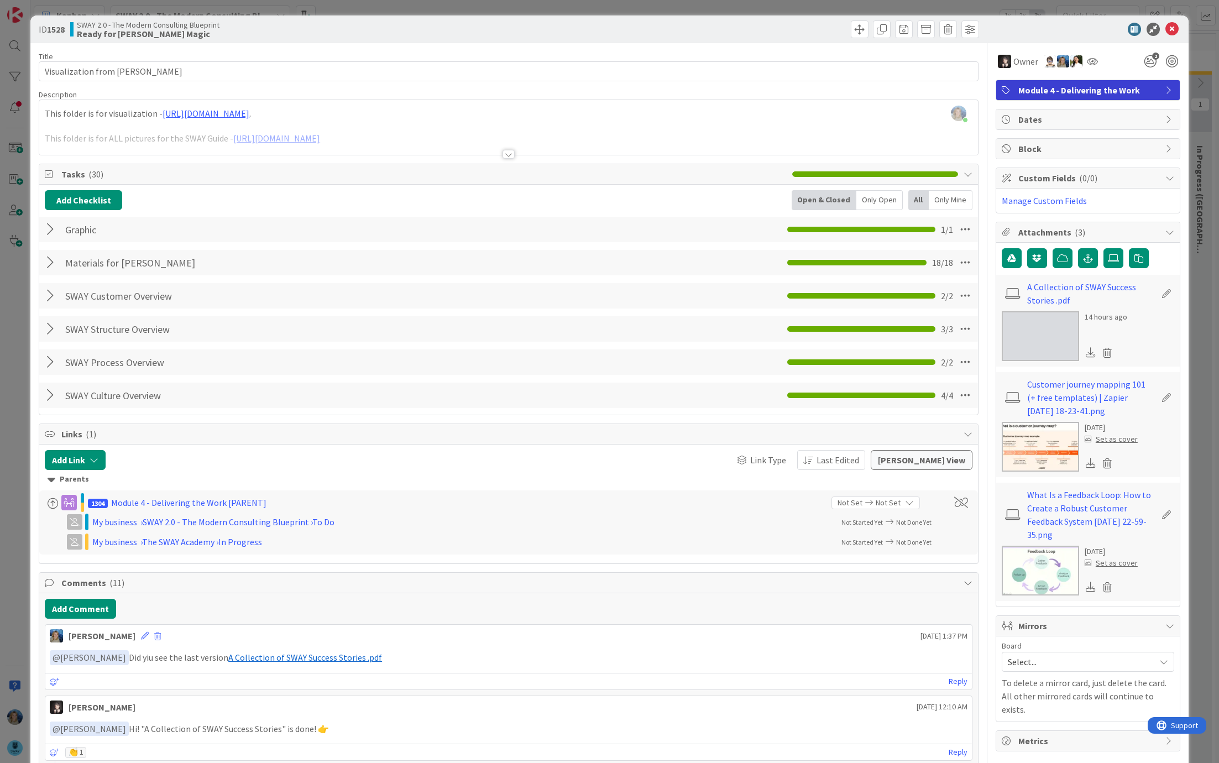
scroll to position [0, 428]
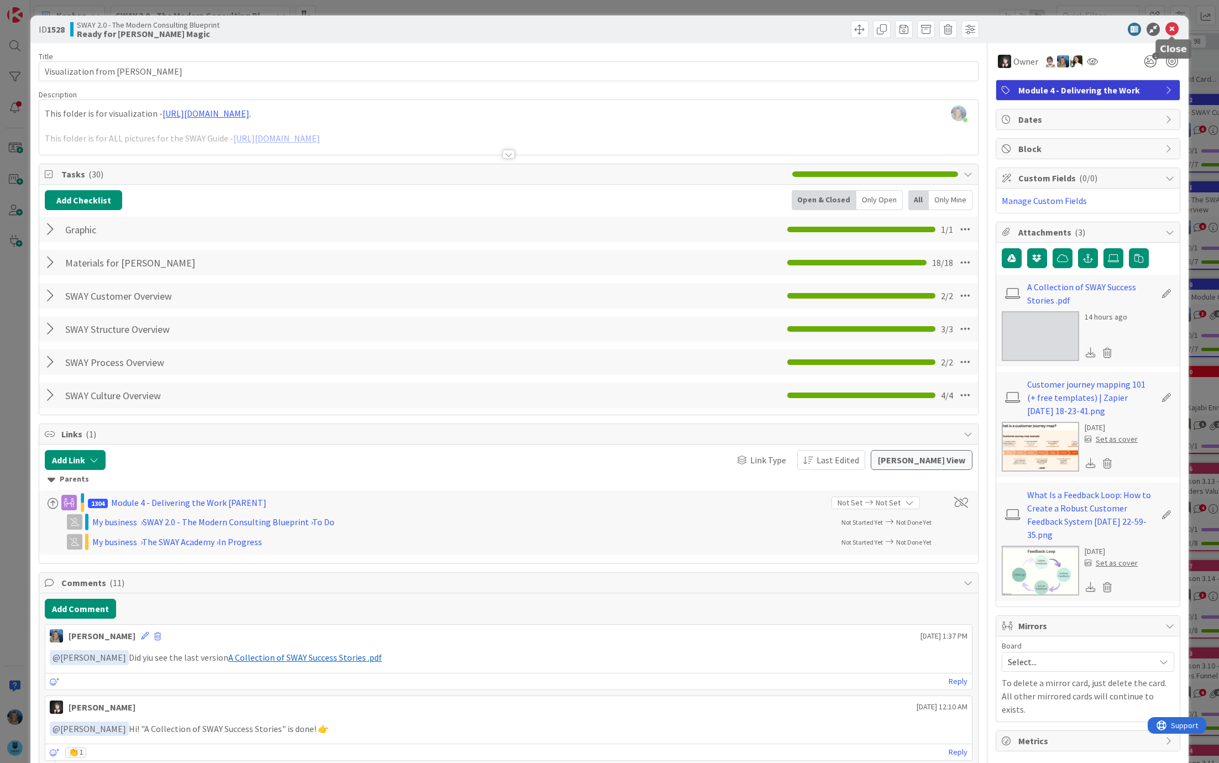
click at [1172, 31] on icon at bounding box center [1171, 29] width 13 height 13
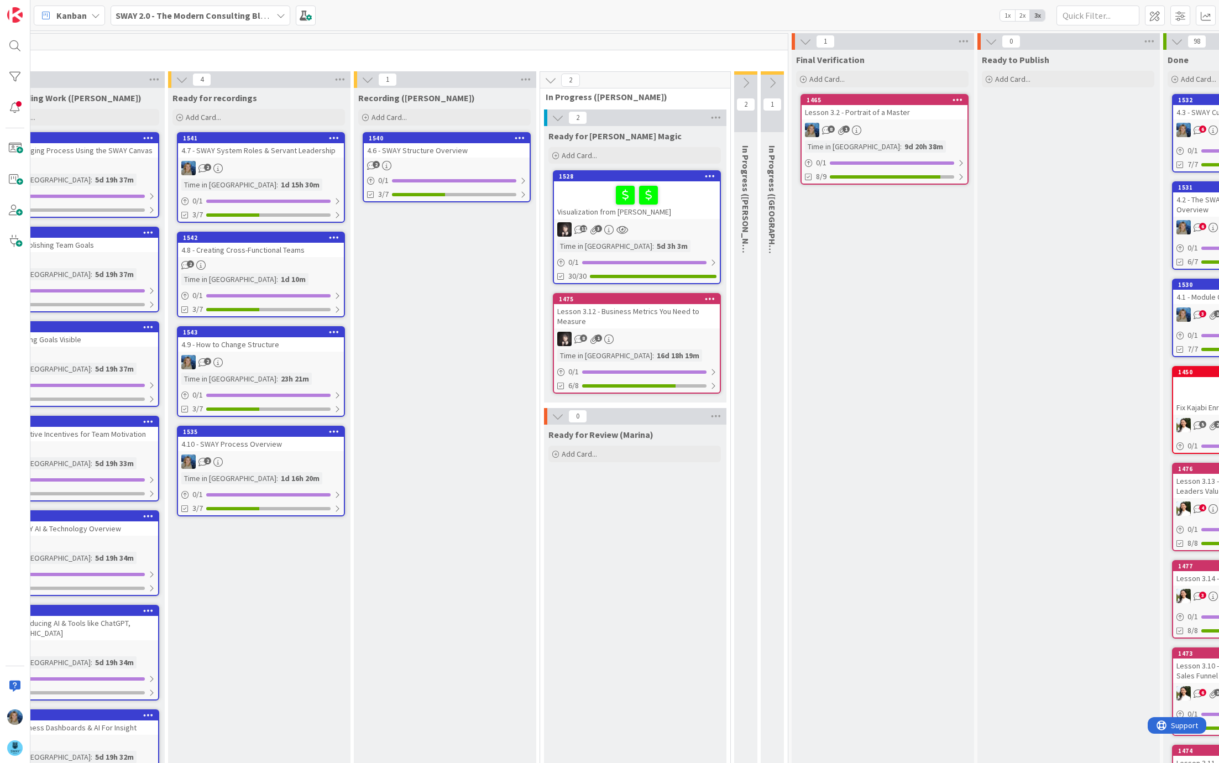
click at [441, 153] on div "4.6 - SWAY Structure Overview" at bounding box center [447, 150] width 166 height 14
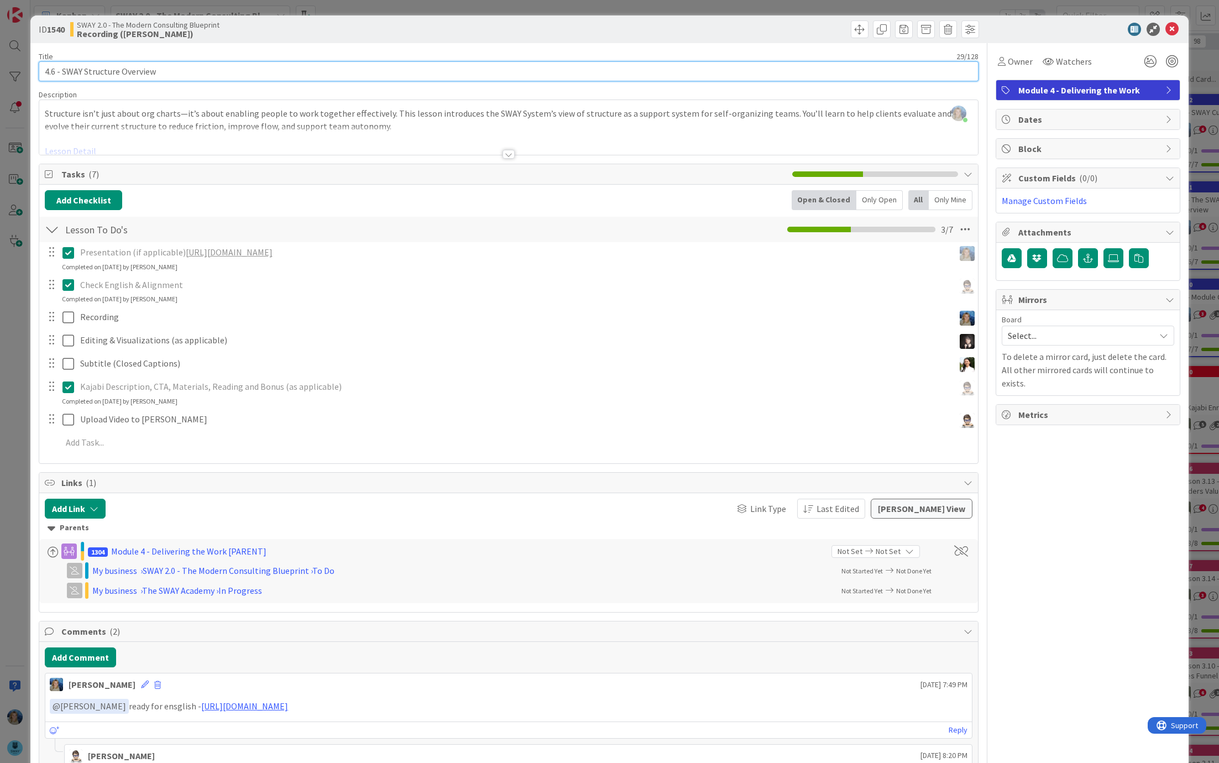
drag, startPoint x: 184, startPoint y: 72, endPoint x: 36, endPoint y: 70, distance: 147.6
click at [36, 70] on div "ID 1540 SWAY 2.0 - The Modern Consulting Blueprint Recording (Marina) Title 29 …" at bounding box center [609, 434] width 1158 height 838
click at [201, 279] on p "Check English & Alignment" at bounding box center [515, 285] width 870 height 13
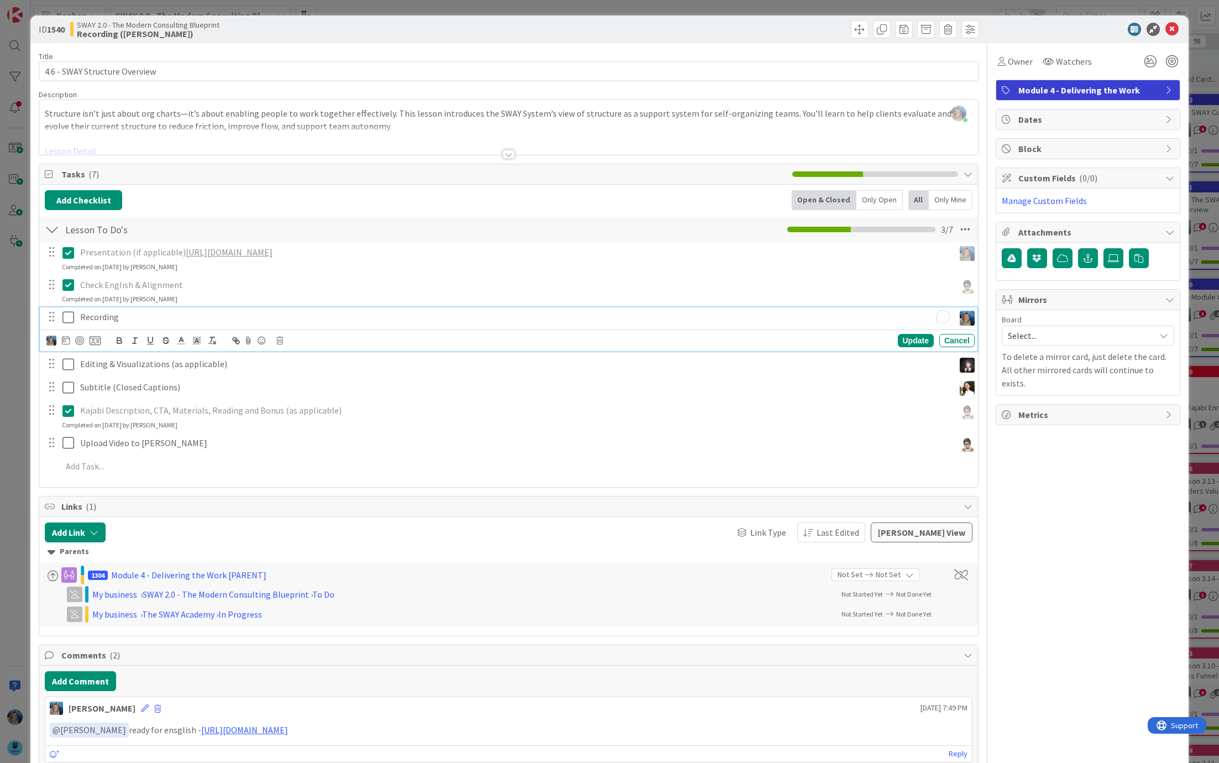
click at [171, 314] on p "Recording" at bounding box center [515, 317] width 870 height 13
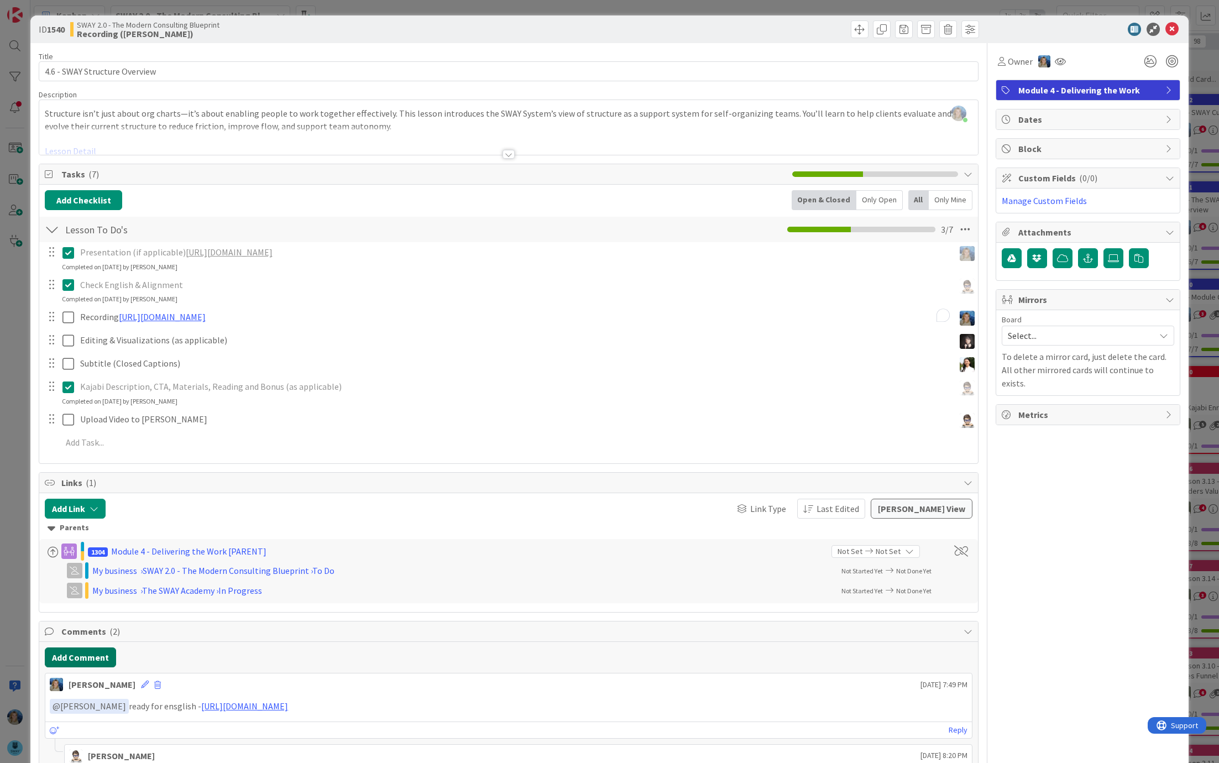
click at [90, 676] on div "Add Comment [PERSON_NAME] [DATE] 7:49 PM ﻿ @ [PERSON_NAME] ﻿ ready for ensglish…" at bounding box center [508, 728] width 939 height 173
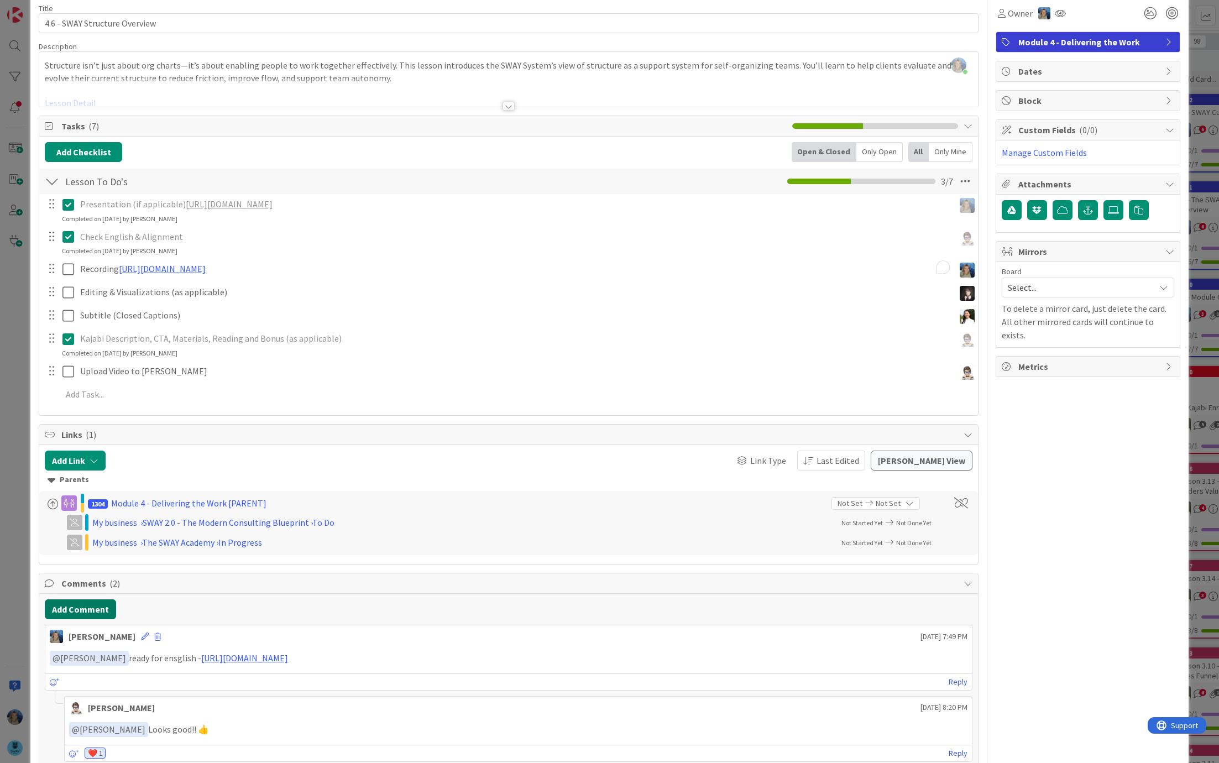
scroll to position [102, 0]
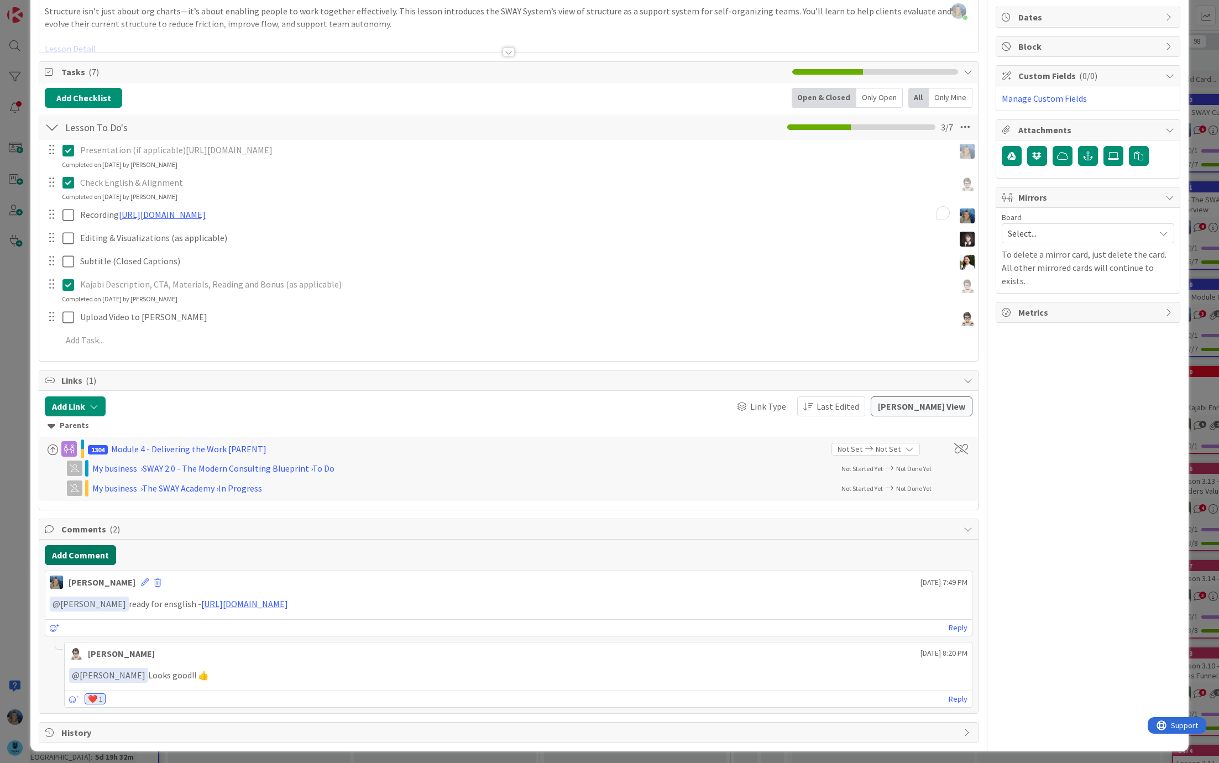
click at [82, 548] on button "Add Comment" at bounding box center [80, 555] width 71 height 20
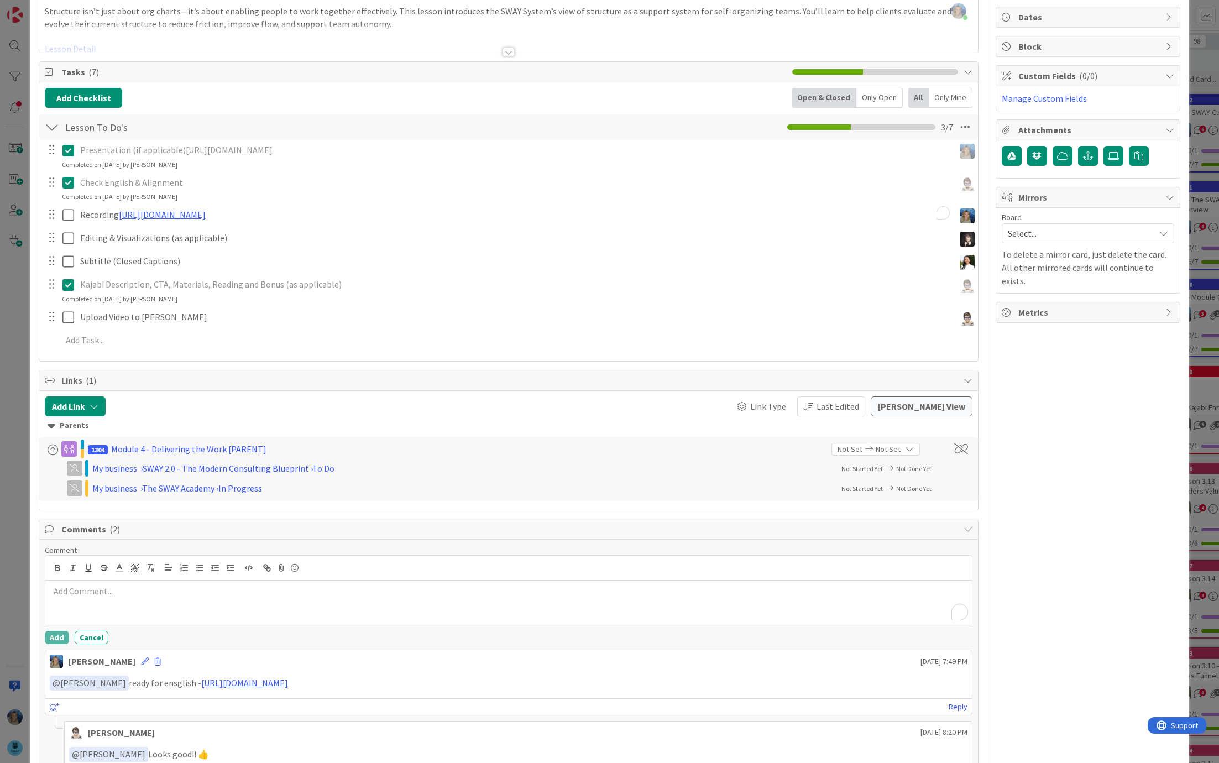
click at [80, 587] on p "To enrich screen reader interactions, please activate Accessibility in Grammarl…" at bounding box center [509, 591] width 918 height 13
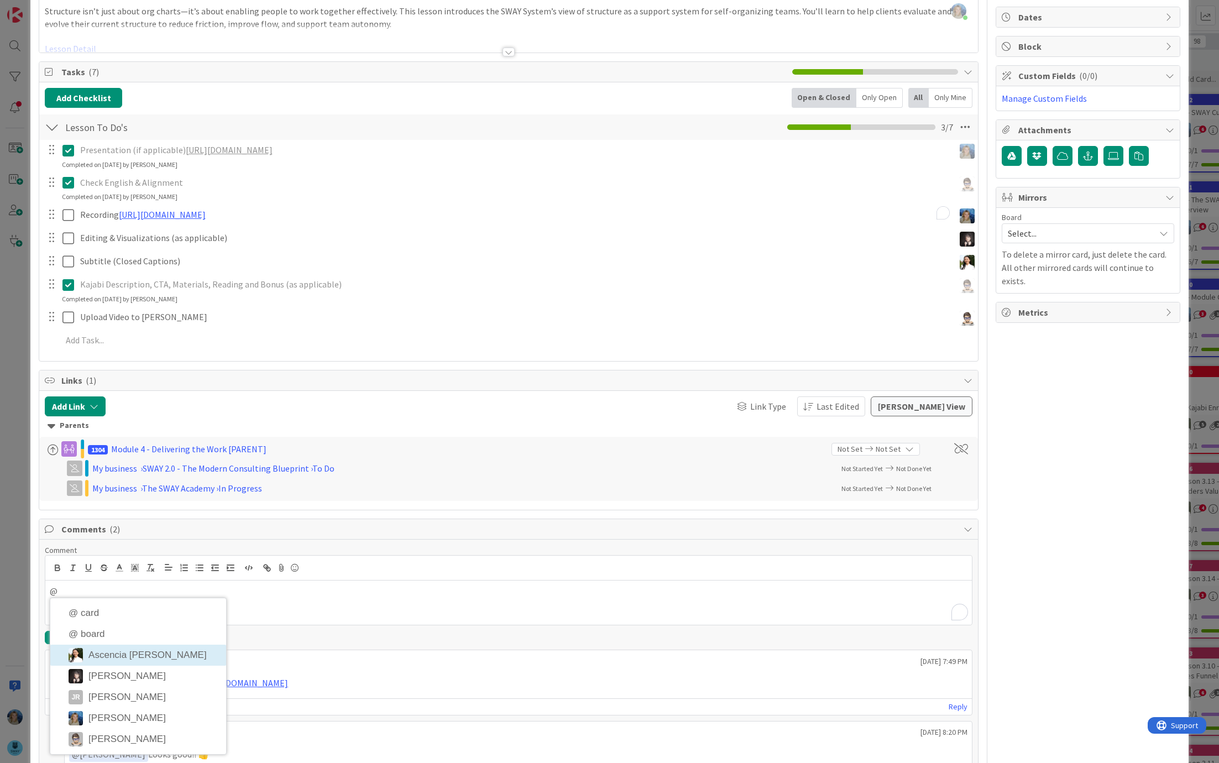
click at [288, 603] on div "@" at bounding box center [508, 603] width 927 height 44
click at [265, 589] on p "@" at bounding box center [509, 591] width 918 height 13
click at [243, 634] on div "Add Cancel" at bounding box center [509, 637] width 928 height 13
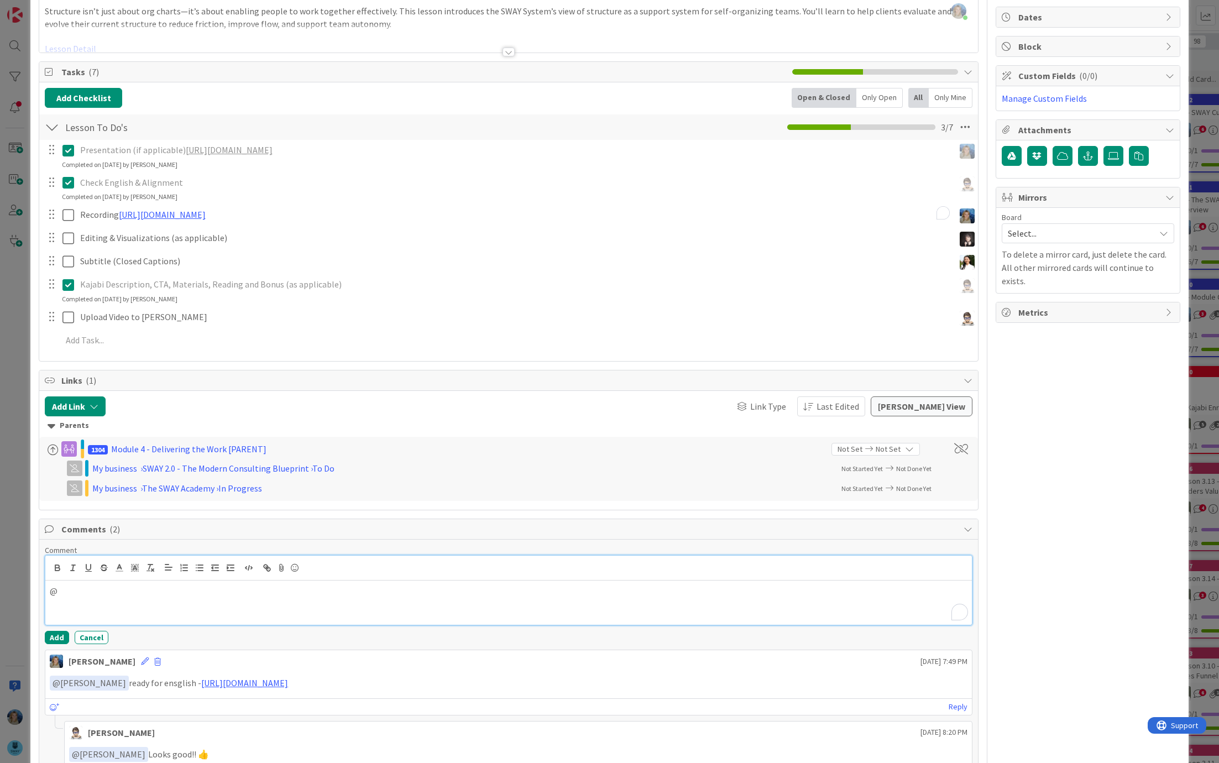
click at [171, 586] on p "@" at bounding box center [509, 591] width 918 height 13
click at [178, 617] on div "@t [PERSON_NAME]" at bounding box center [508, 603] width 927 height 44
click at [176, 611] on li "[PERSON_NAME]" at bounding box center [138, 613] width 176 height 21
click at [172, 590] on p "﻿ @ [PERSON_NAME] ﻿ the video is done - [URL][DOMAIN_NAME]" at bounding box center [509, 592] width 918 height 15
click at [213, 585] on p "﻿ @ [PERSON_NAME] ﻿ the video is done, let me kniw what you think - [URL][DOMAI…" at bounding box center [509, 592] width 918 height 15
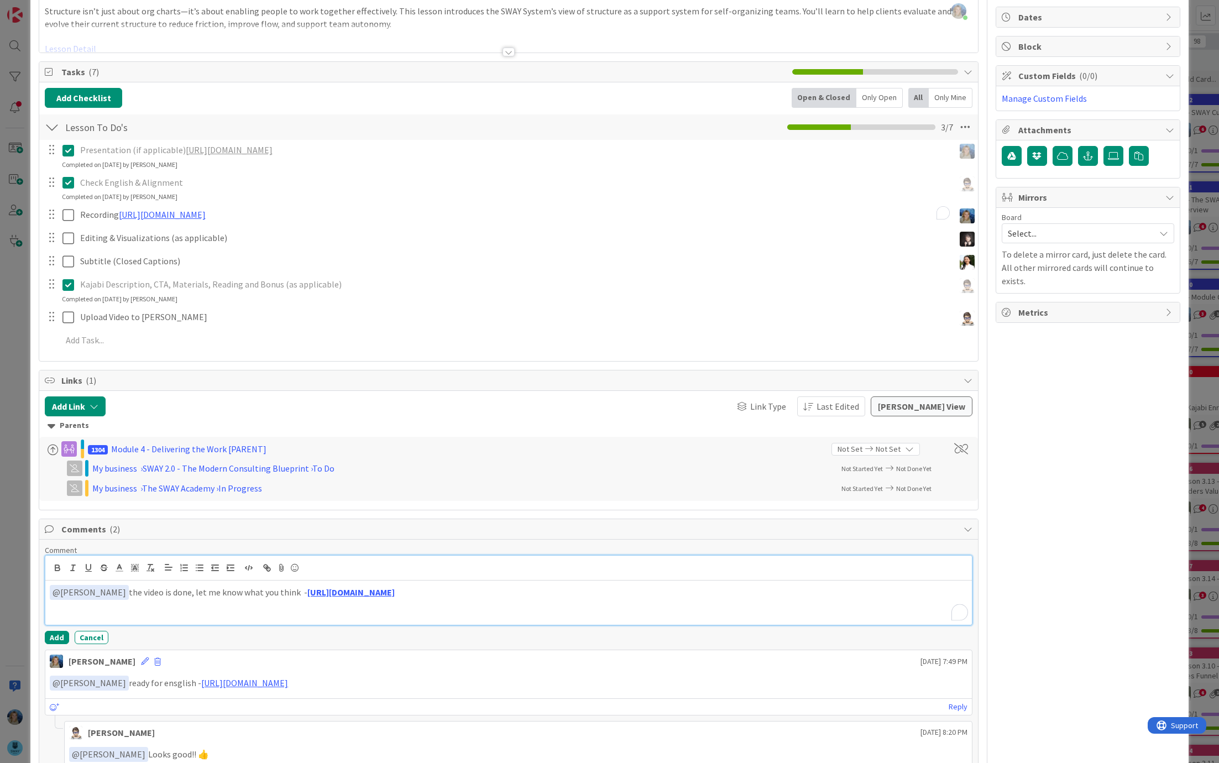
click at [642, 585] on p "﻿ @ [PERSON_NAME] ﻿ the video is done, let me know what you think - [URL][DOMAI…" at bounding box center [509, 592] width 918 height 15
click at [60, 631] on button "Add" at bounding box center [57, 637] width 24 height 13
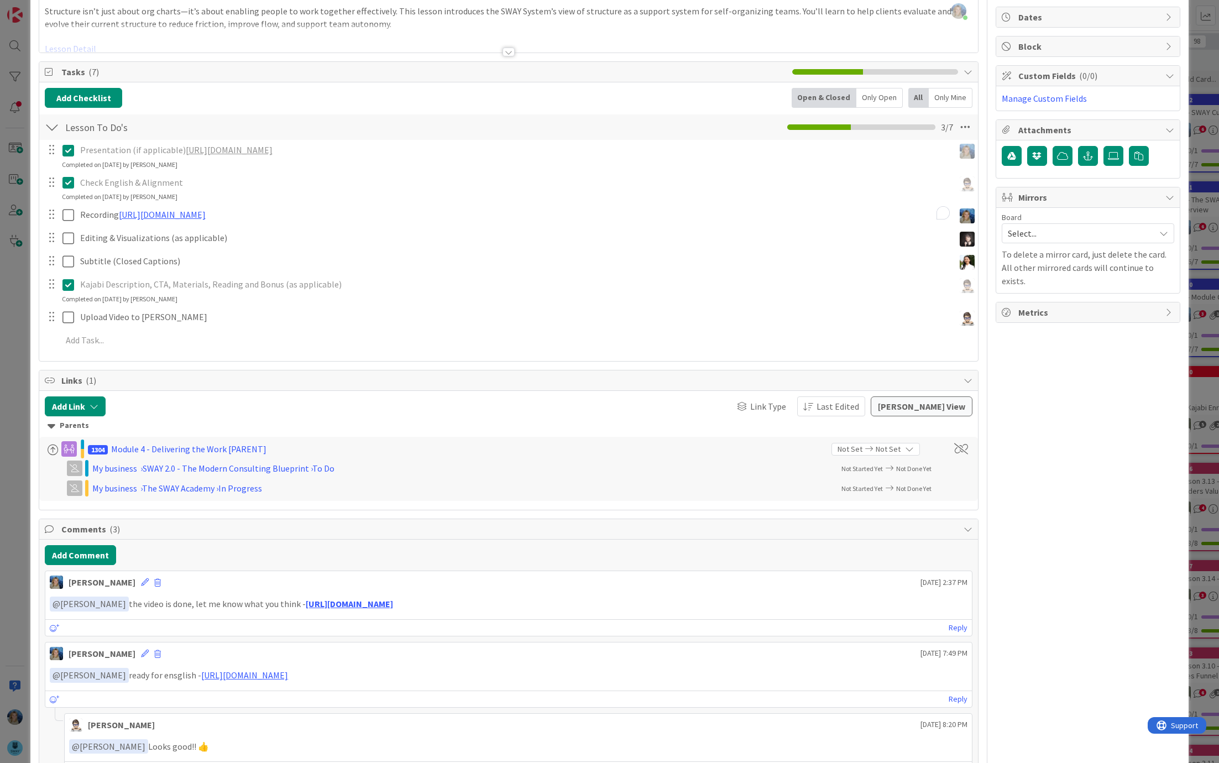
click at [1190, 136] on div "ID 1540 SWAY 2.0 - The Modern Consulting Blueprint Recording (Marina) Title 29 …" at bounding box center [609, 381] width 1219 height 763
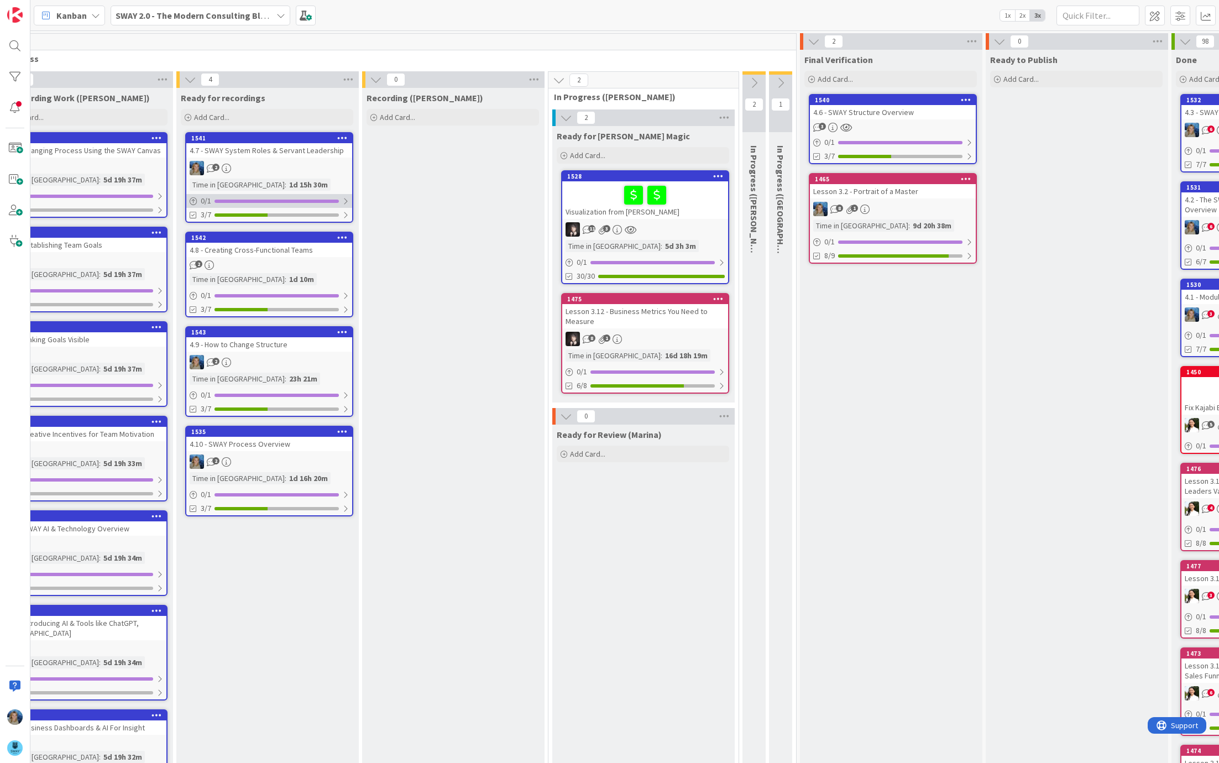
scroll to position [0, 411]
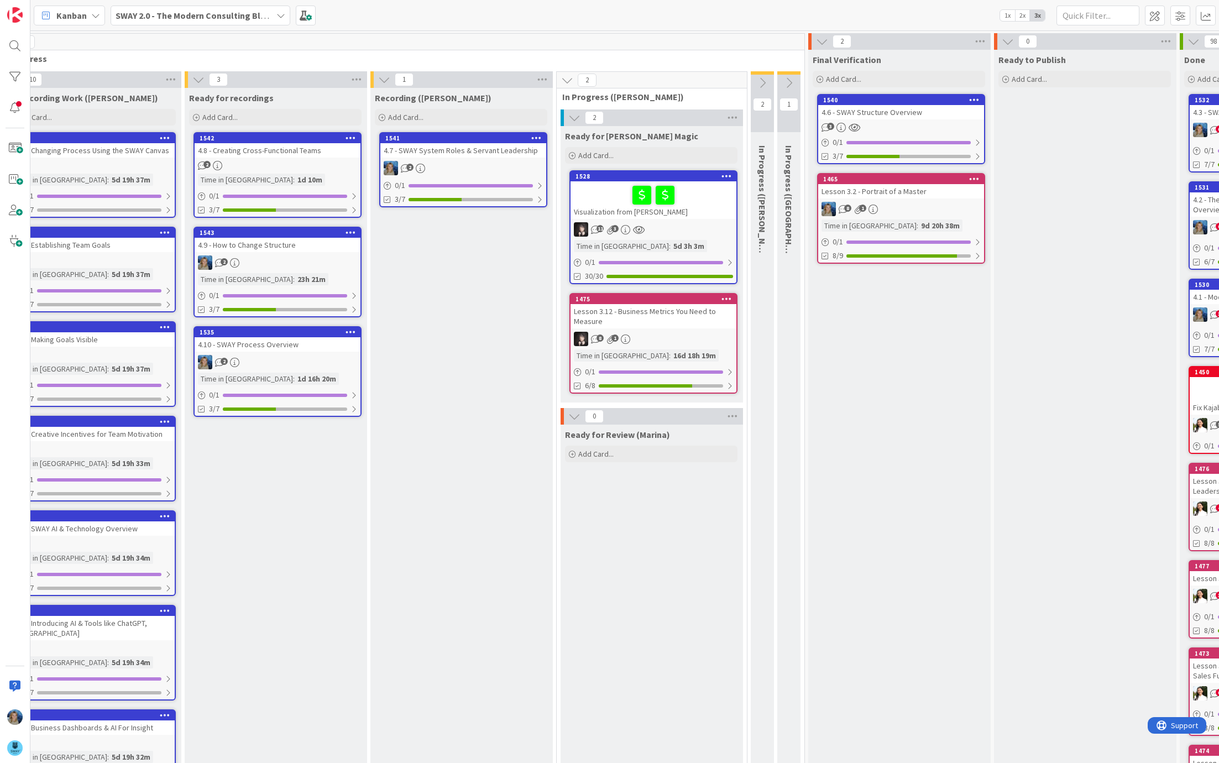
click at [696, 218] on link "1528 Visualization from [PERSON_NAME] 11 3 Time in [GEOGRAPHIC_DATA] : 5d 3h 3m…" at bounding box center [653, 227] width 168 height 114
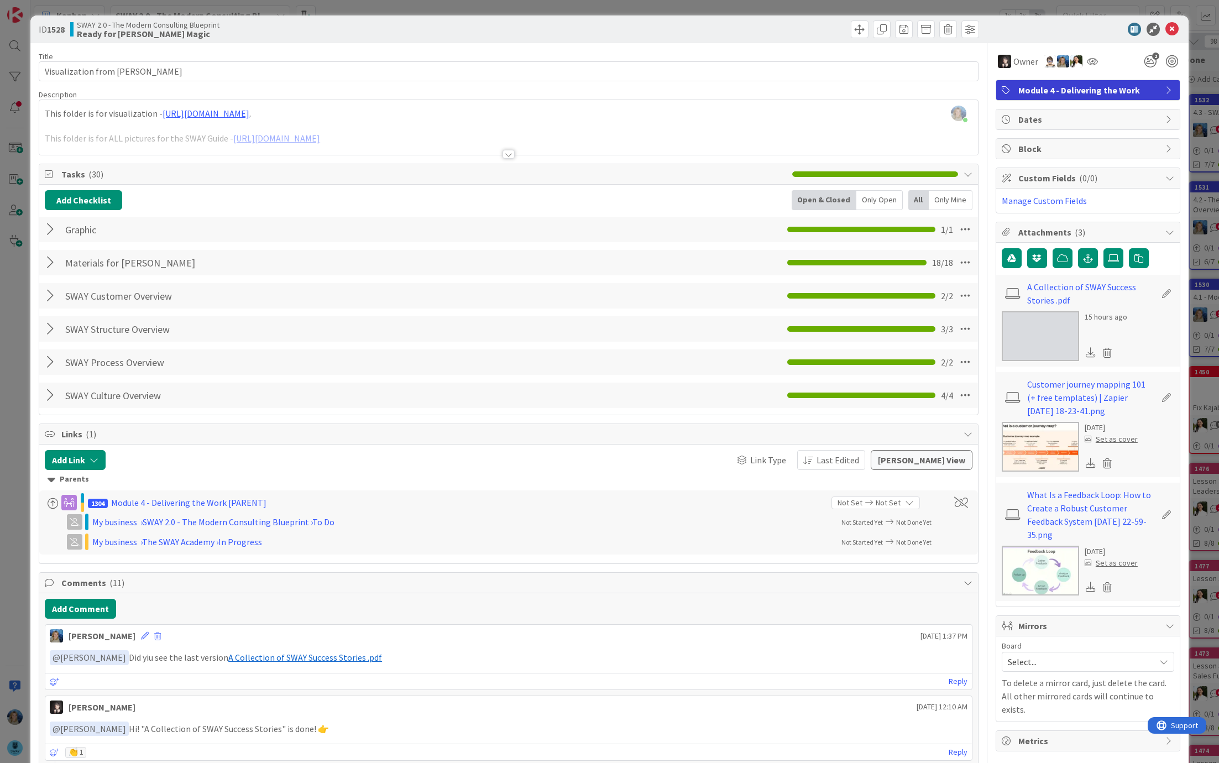
click at [52, 227] on div at bounding box center [52, 229] width 14 height 20
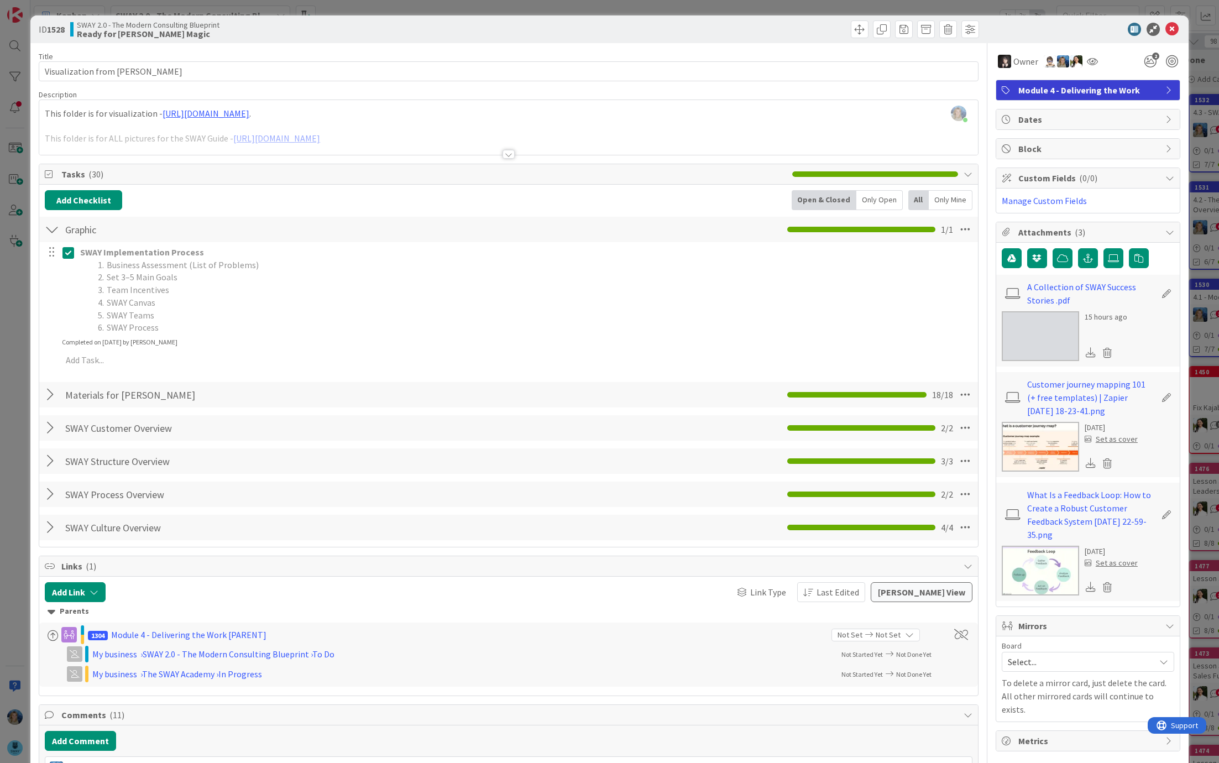
click at [49, 390] on div at bounding box center [52, 395] width 14 height 20
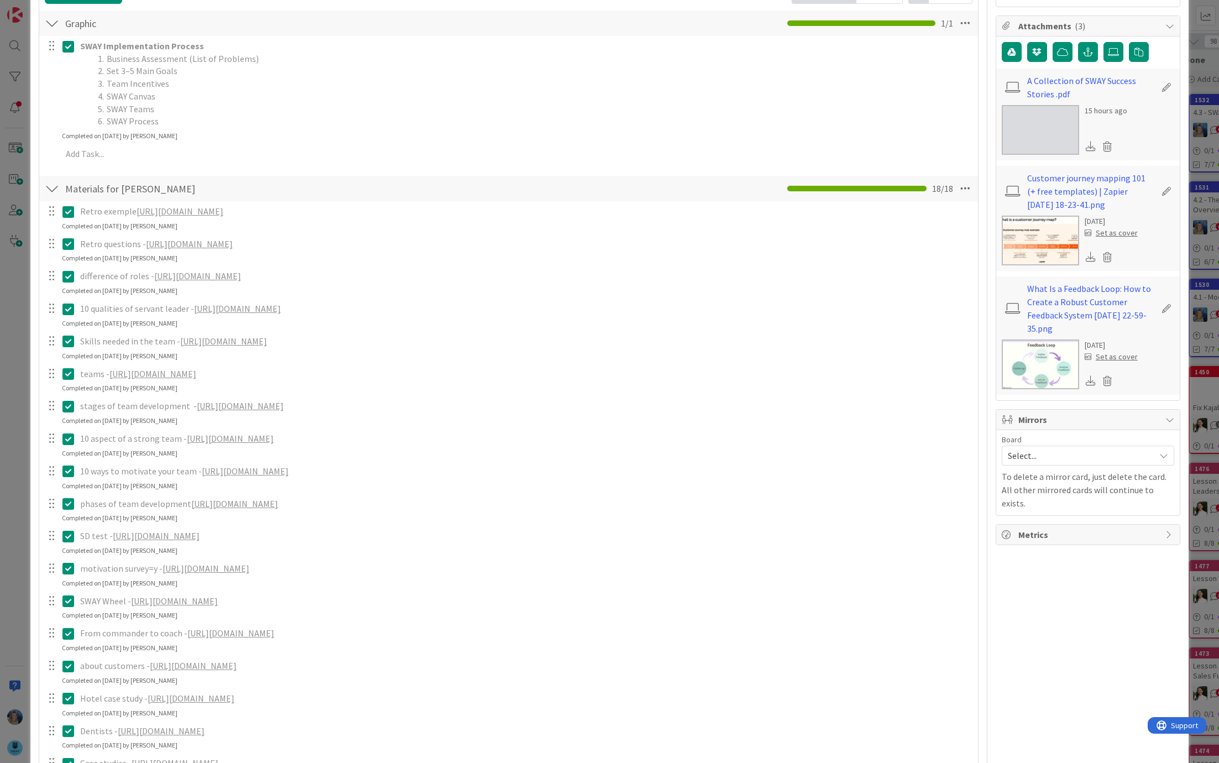
scroll to position [209, 0]
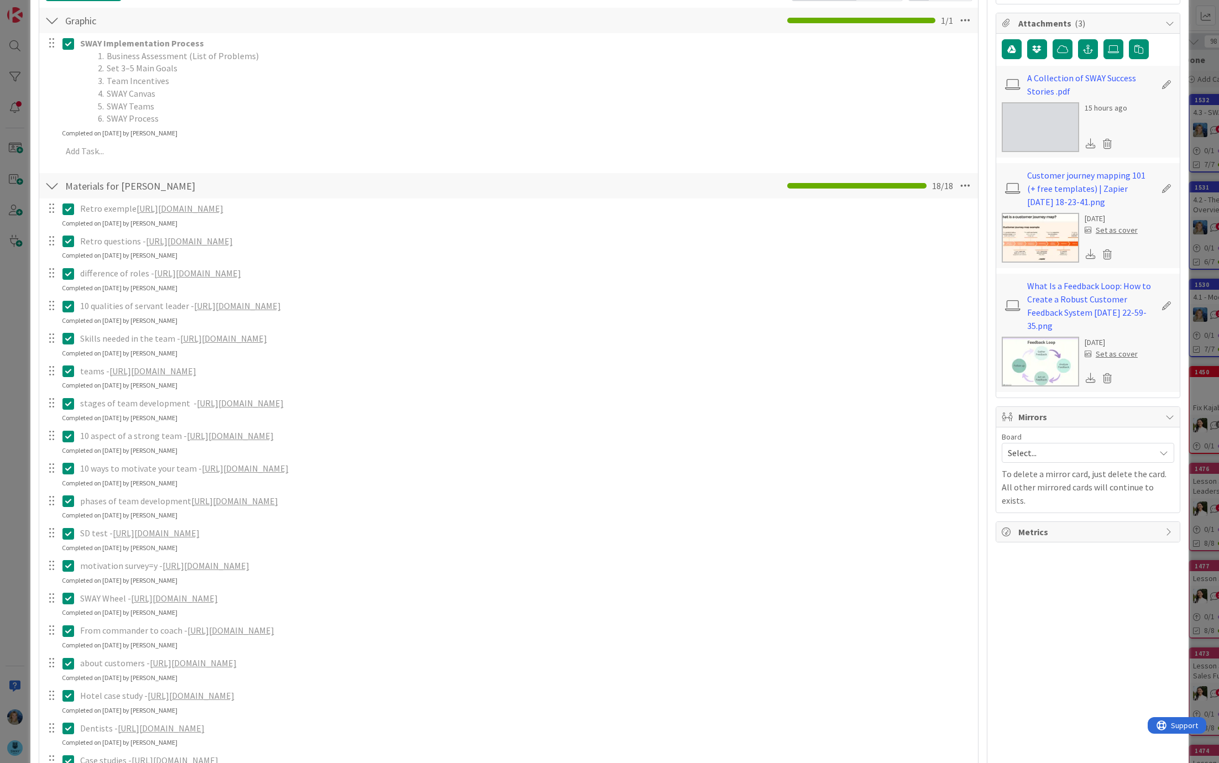
click at [219, 306] on link "[URL][DOMAIN_NAME]" at bounding box center [237, 305] width 87 height 11
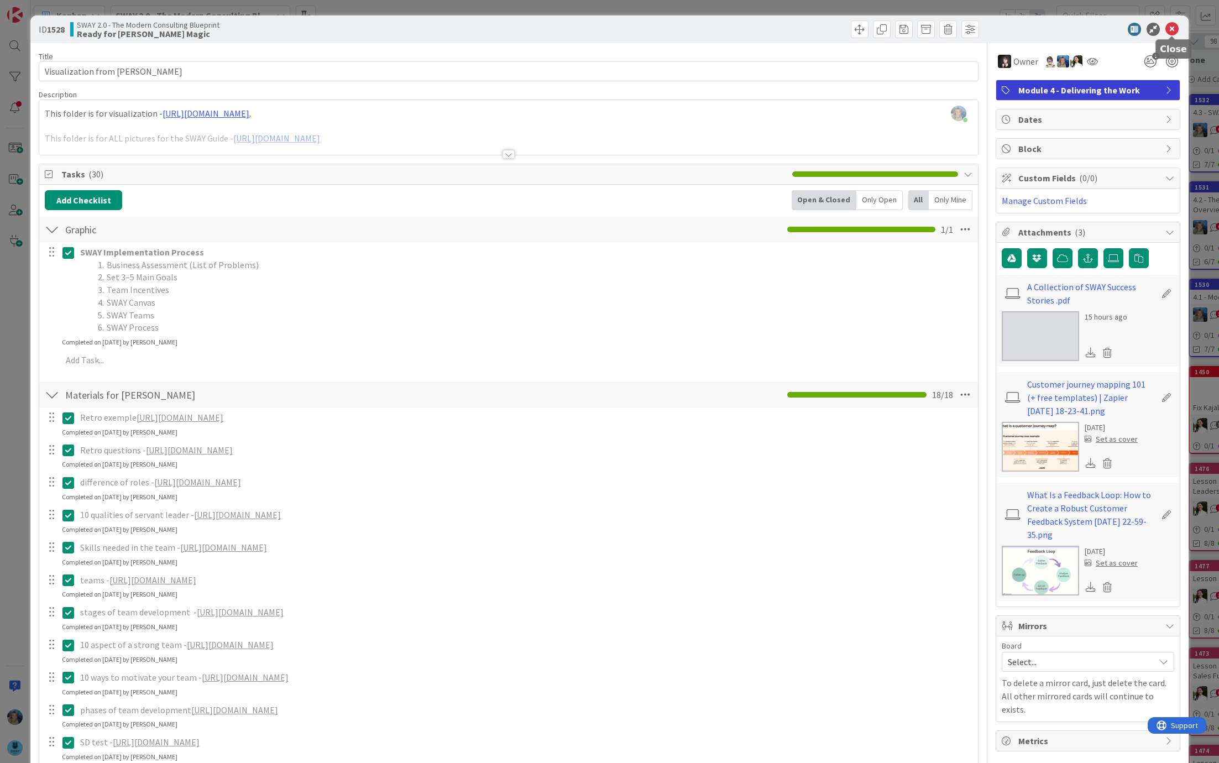
click at [1172, 27] on icon at bounding box center [1171, 29] width 13 height 13
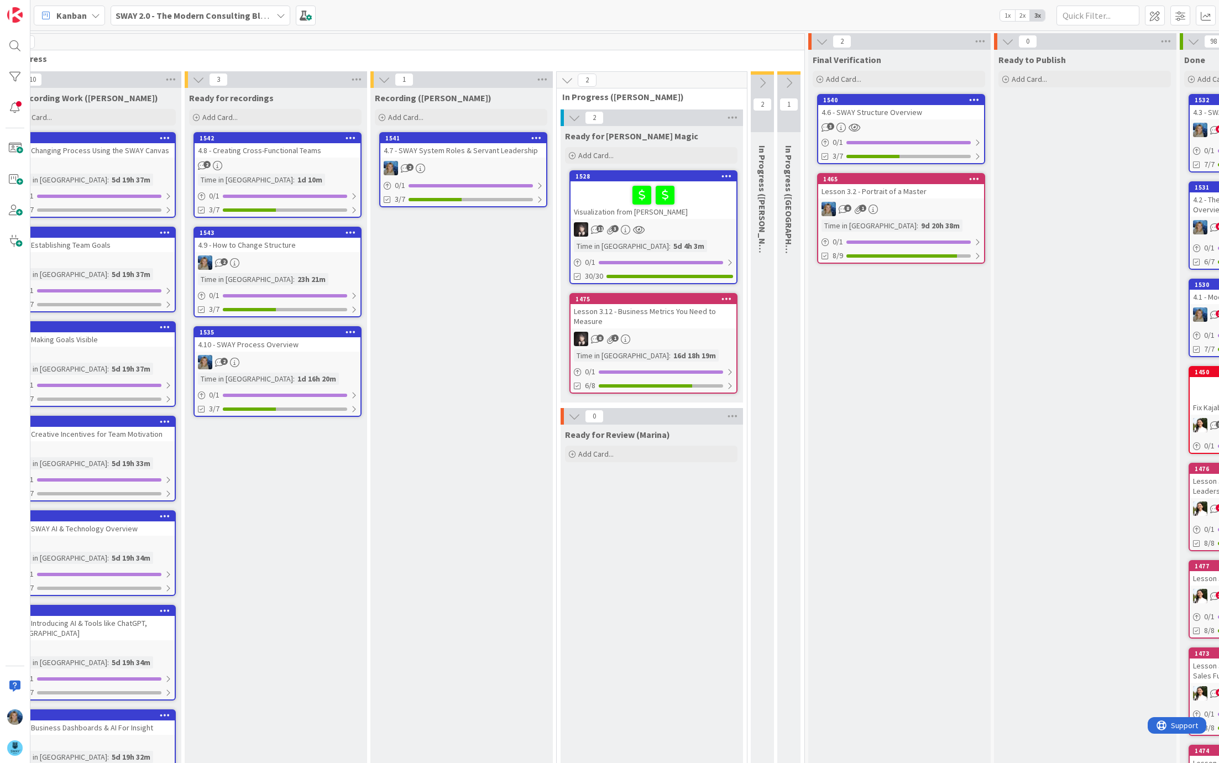
click at [445, 156] on div "4.7 - SWAY System Roles & Servant Leadership" at bounding box center [463, 150] width 166 height 14
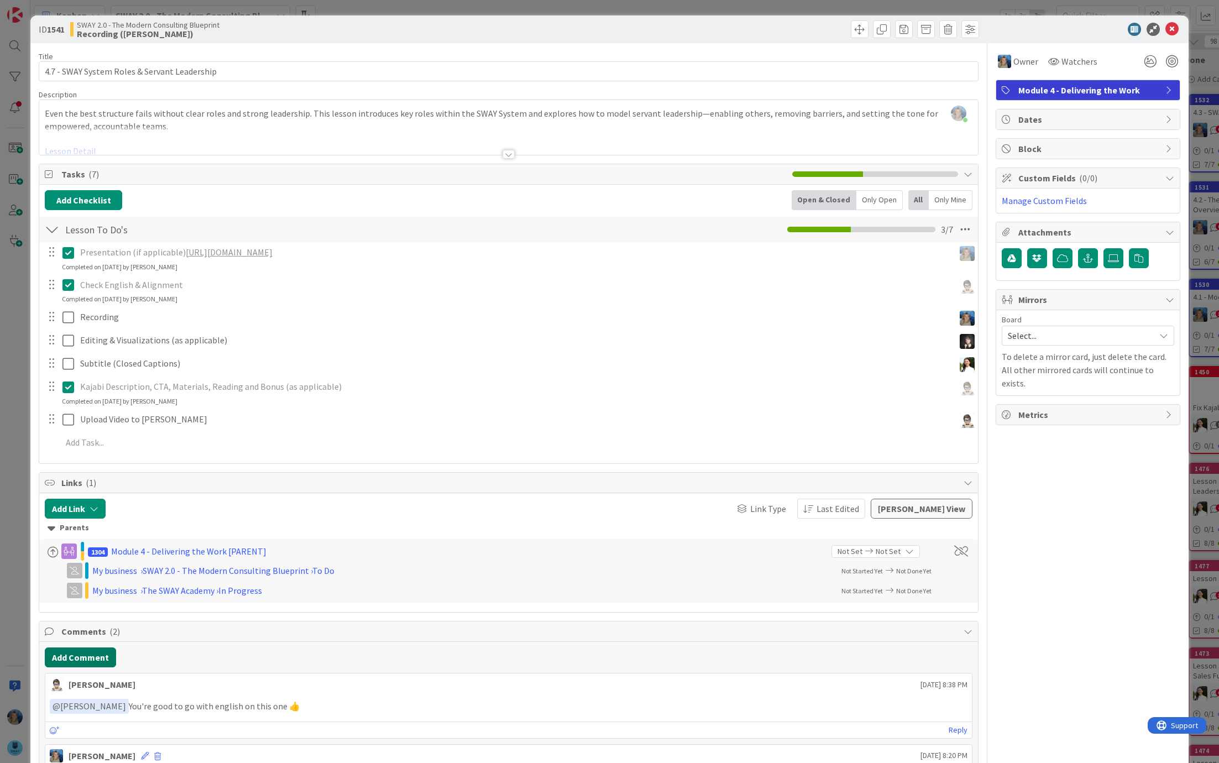
click at [85, 657] on button "Add Comment" at bounding box center [80, 657] width 71 height 20
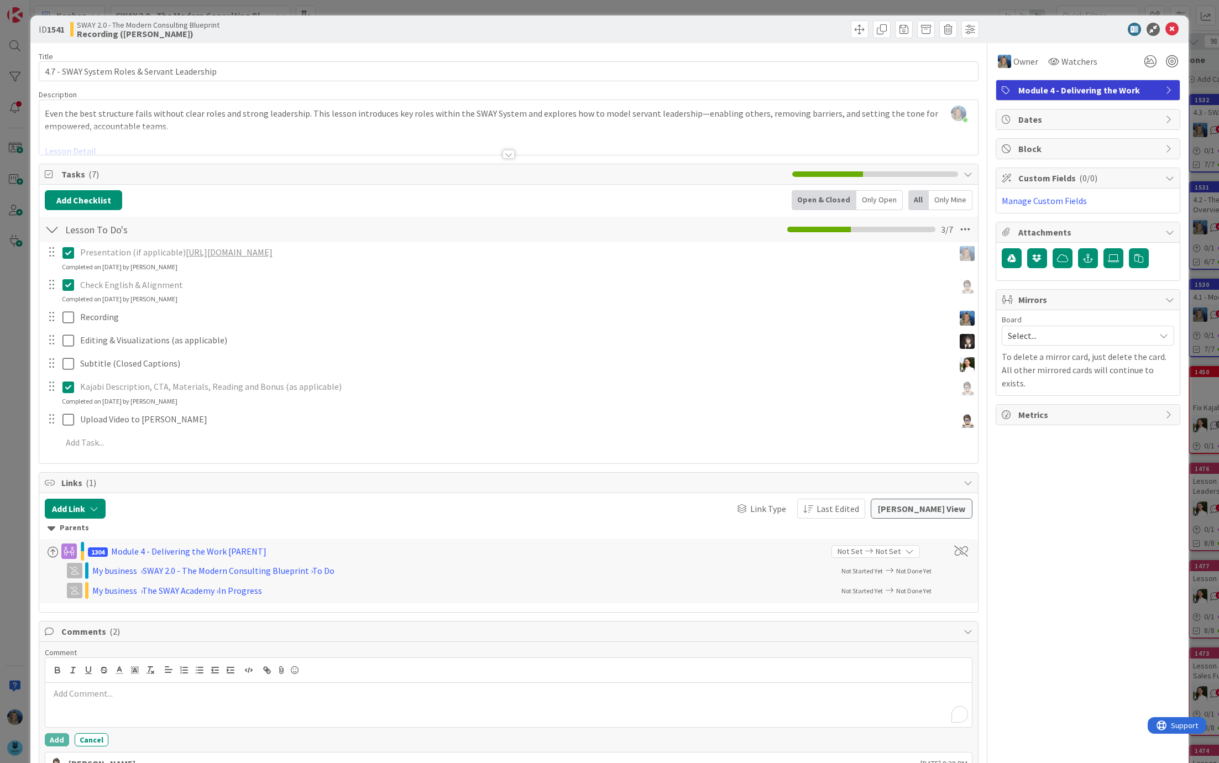
click at [83, 699] on div "To enrich screen reader interactions, please activate Accessibility in Grammarl…" at bounding box center [508, 705] width 927 height 44
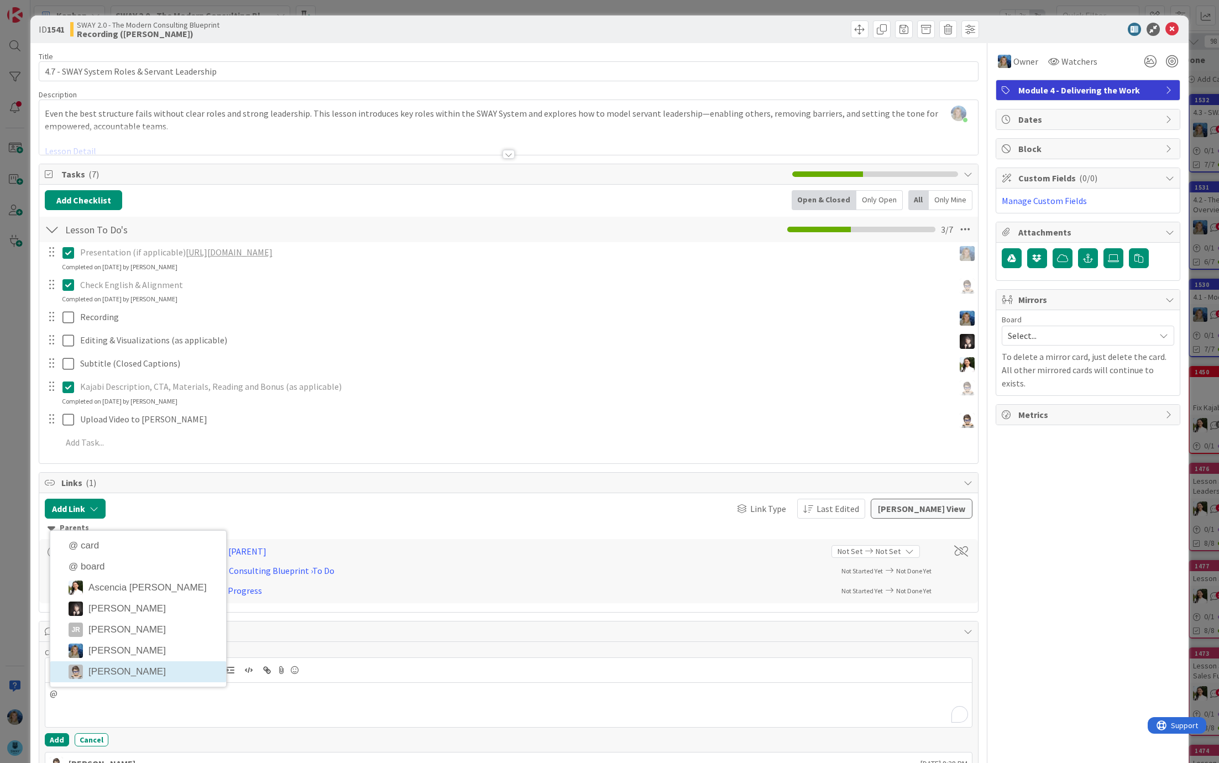
click at [121, 666] on li "[PERSON_NAME]" at bounding box center [138, 671] width 176 height 21
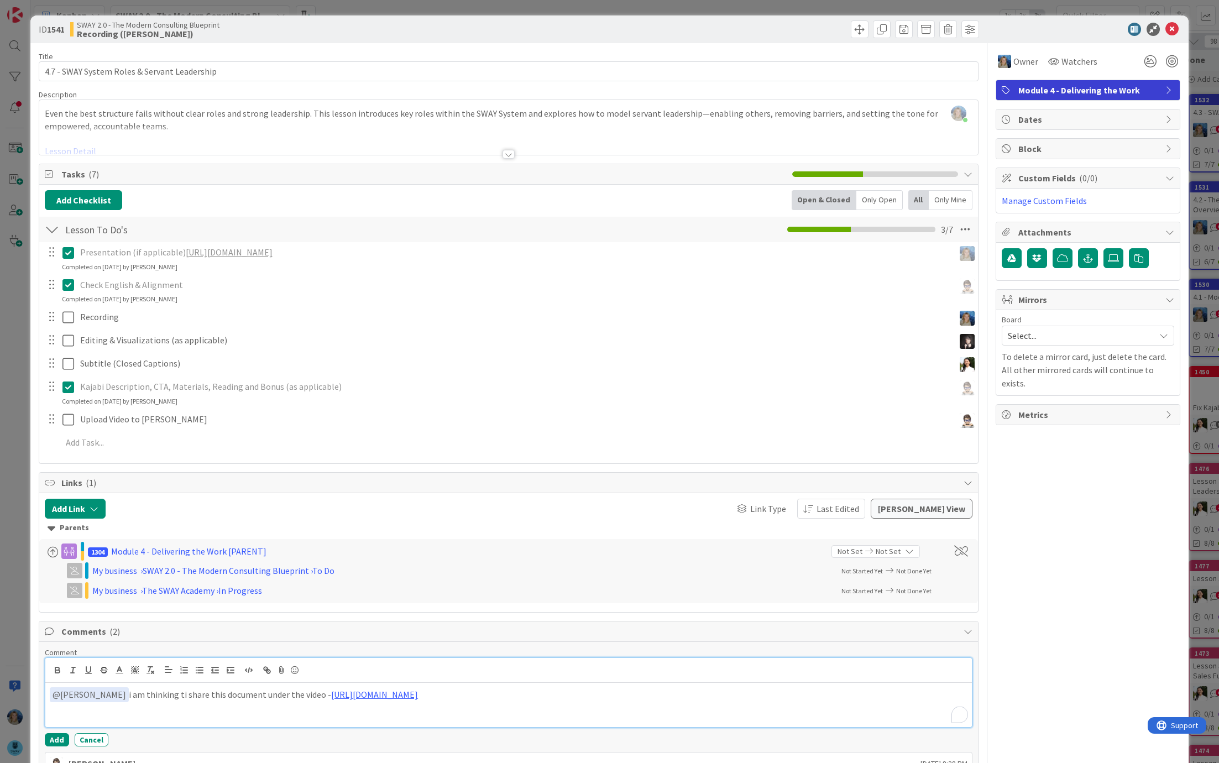
click at [302, 694] on p "﻿ @ [PERSON_NAME] ﻿ i am thinking ti share this document under the video - [URL…" at bounding box center [509, 694] width 918 height 15
click at [301, 696] on p "﻿ @ [PERSON_NAME] ﻿ i am thinking ti share this document under the video - [URL…" at bounding box center [509, 694] width 918 height 15
click at [54, 734] on button "Add" at bounding box center [57, 739] width 24 height 13
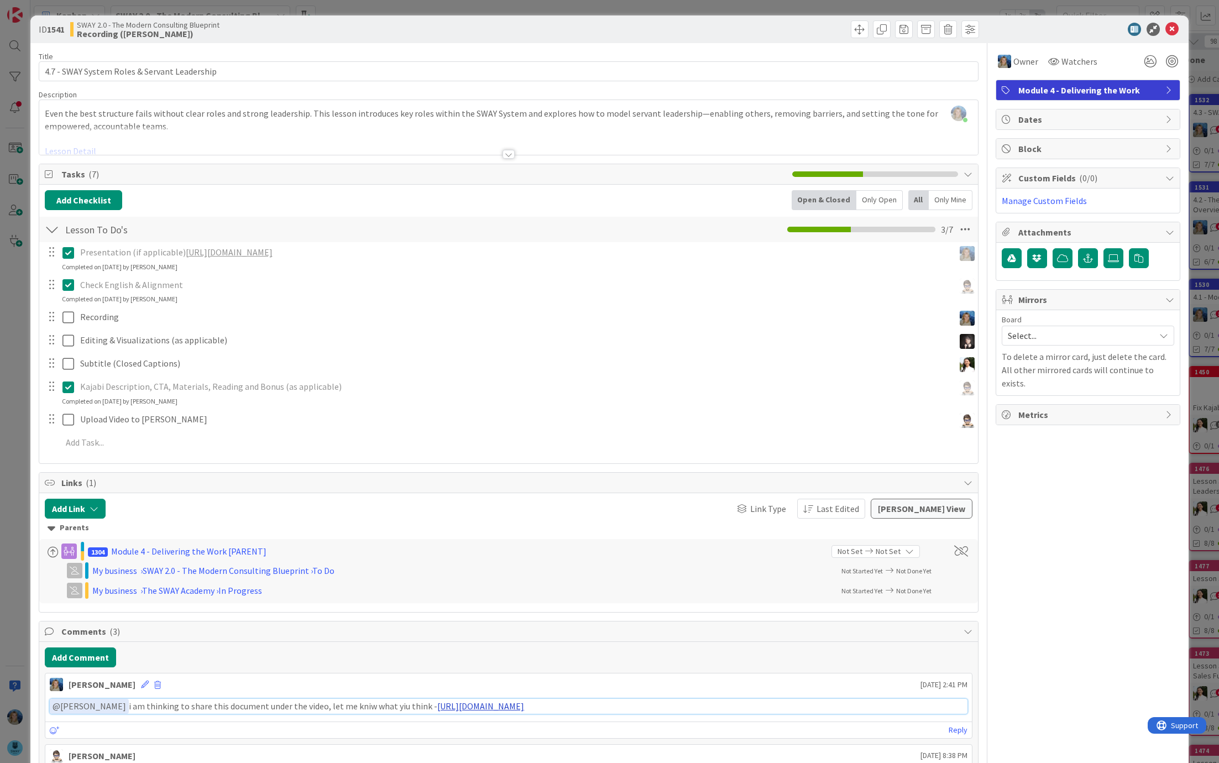
click at [449, 703] on link "[URL][DOMAIN_NAME]" at bounding box center [480, 705] width 87 height 11
click at [141, 681] on icon at bounding box center [145, 685] width 8 height 8
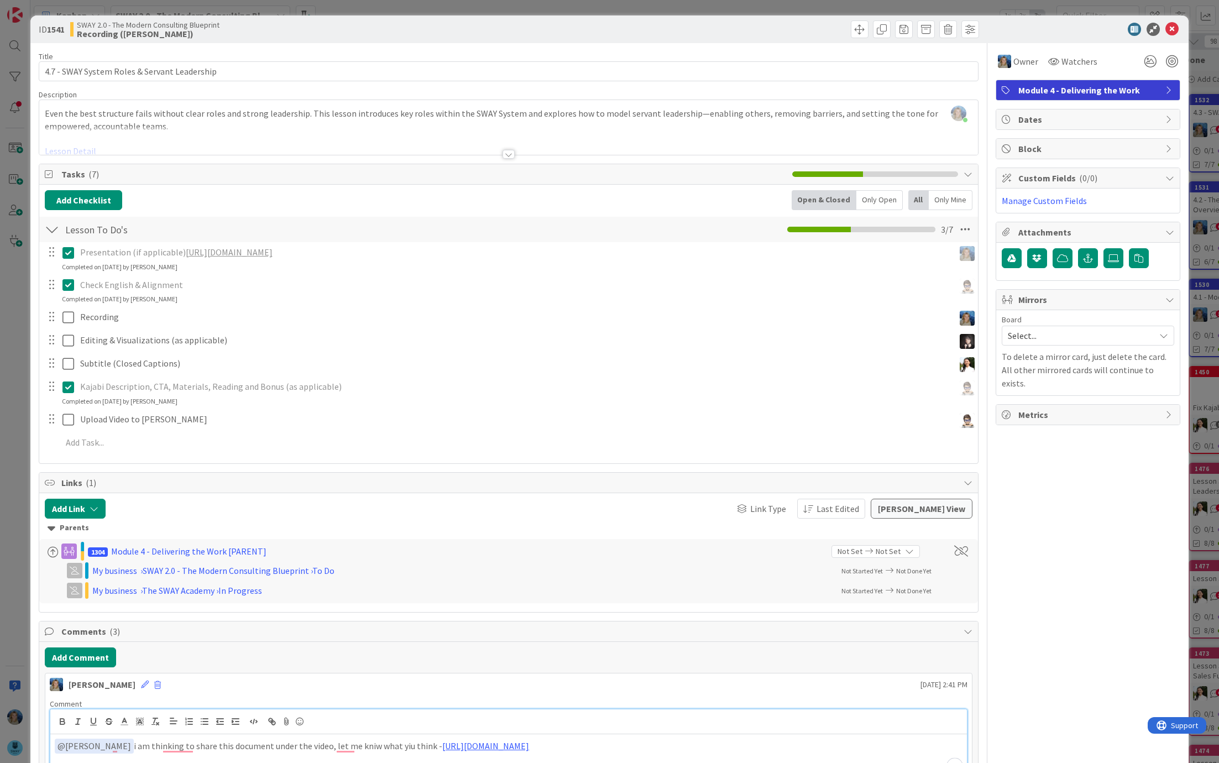
scroll to position [151, 0]
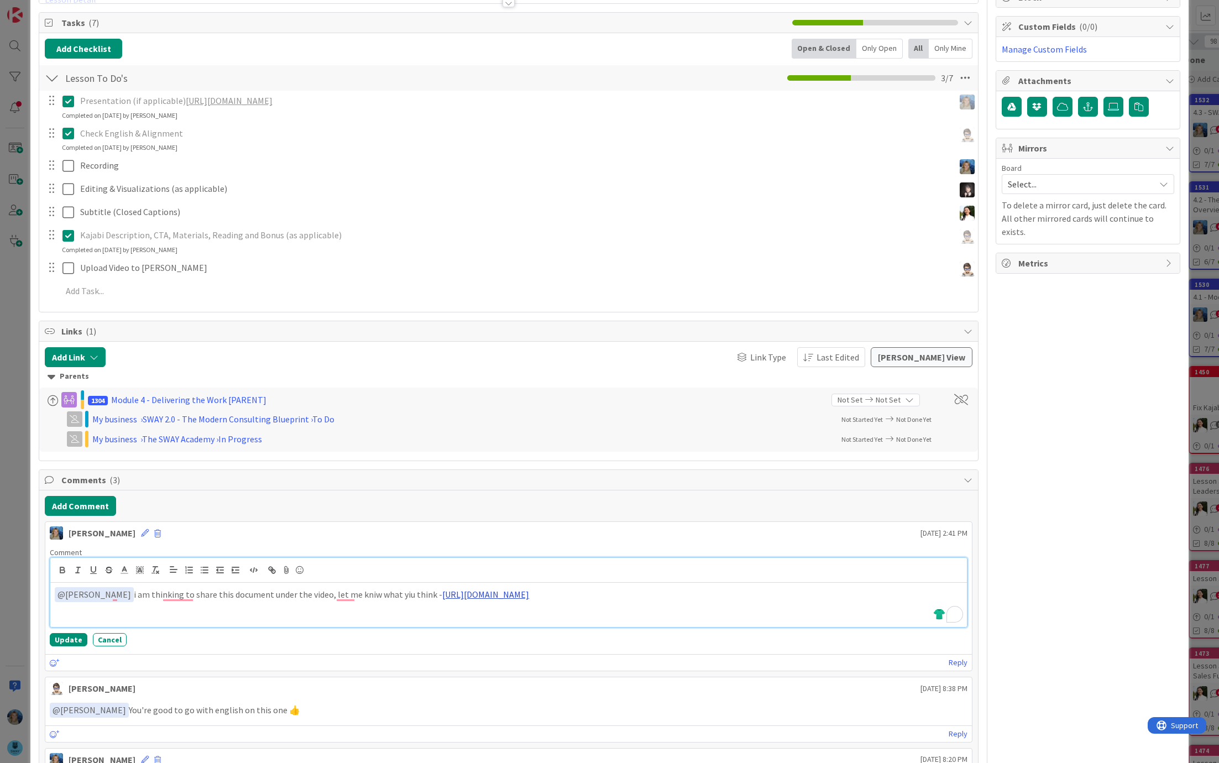
drag, startPoint x: 734, startPoint y: 593, endPoint x: 416, endPoint y: 593, distance: 317.9
click at [416, 593] on p "﻿ @ [PERSON_NAME] ﻿ i am thinking to share this document under the video, let m…" at bounding box center [509, 594] width 908 height 15
click at [70, 635] on button "Update" at bounding box center [69, 639] width 38 height 13
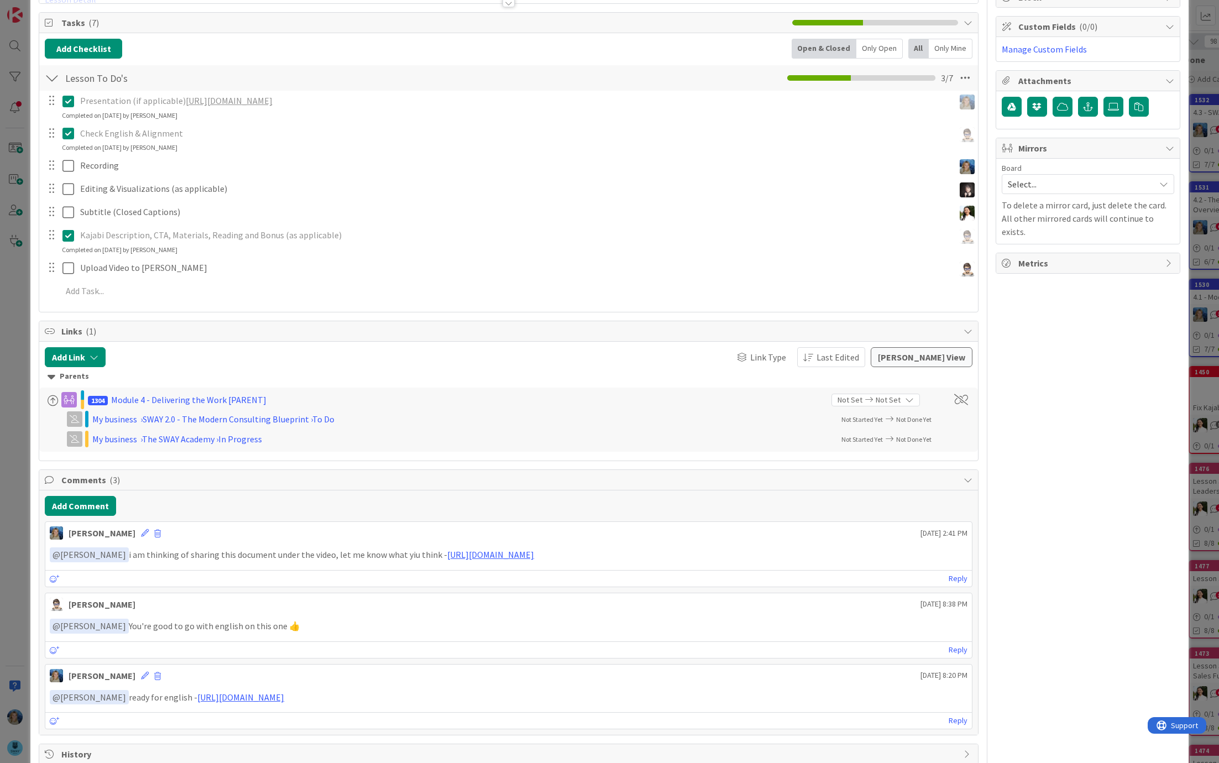
scroll to position [0, 0]
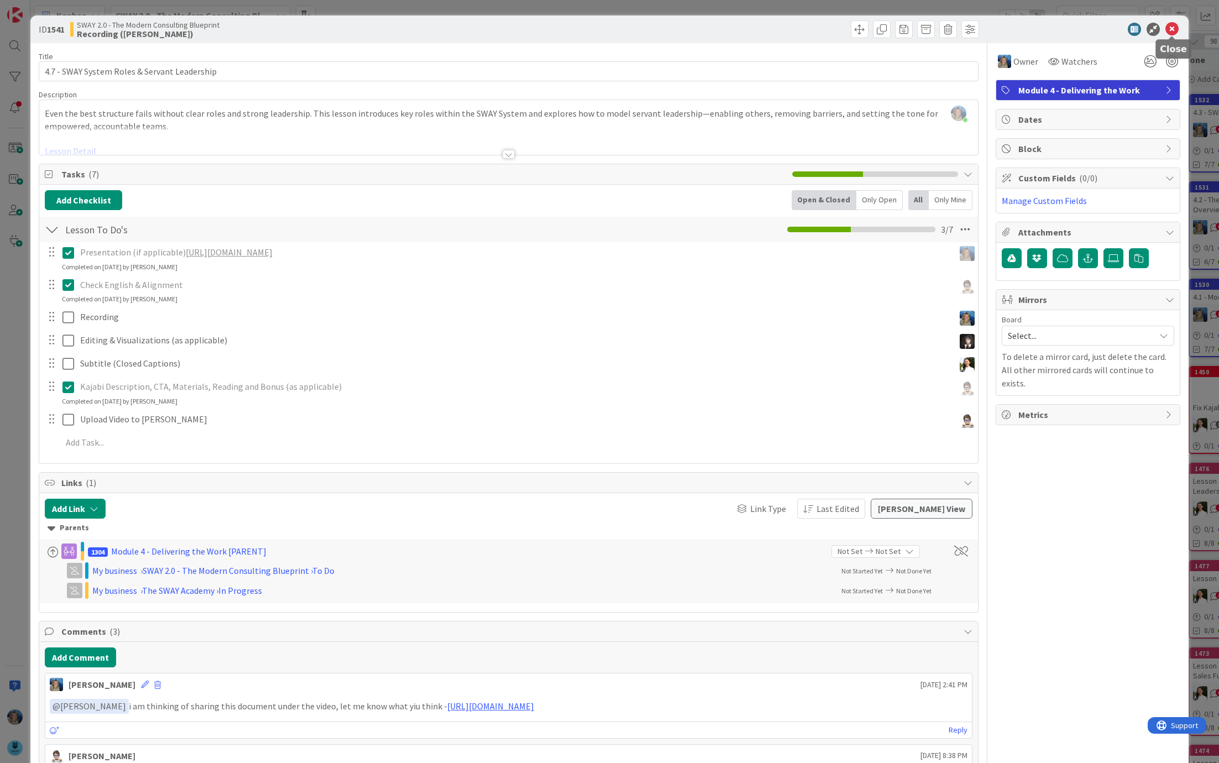
click at [1173, 30] on icon at bounding box center [1171, 29] width 13 height 13
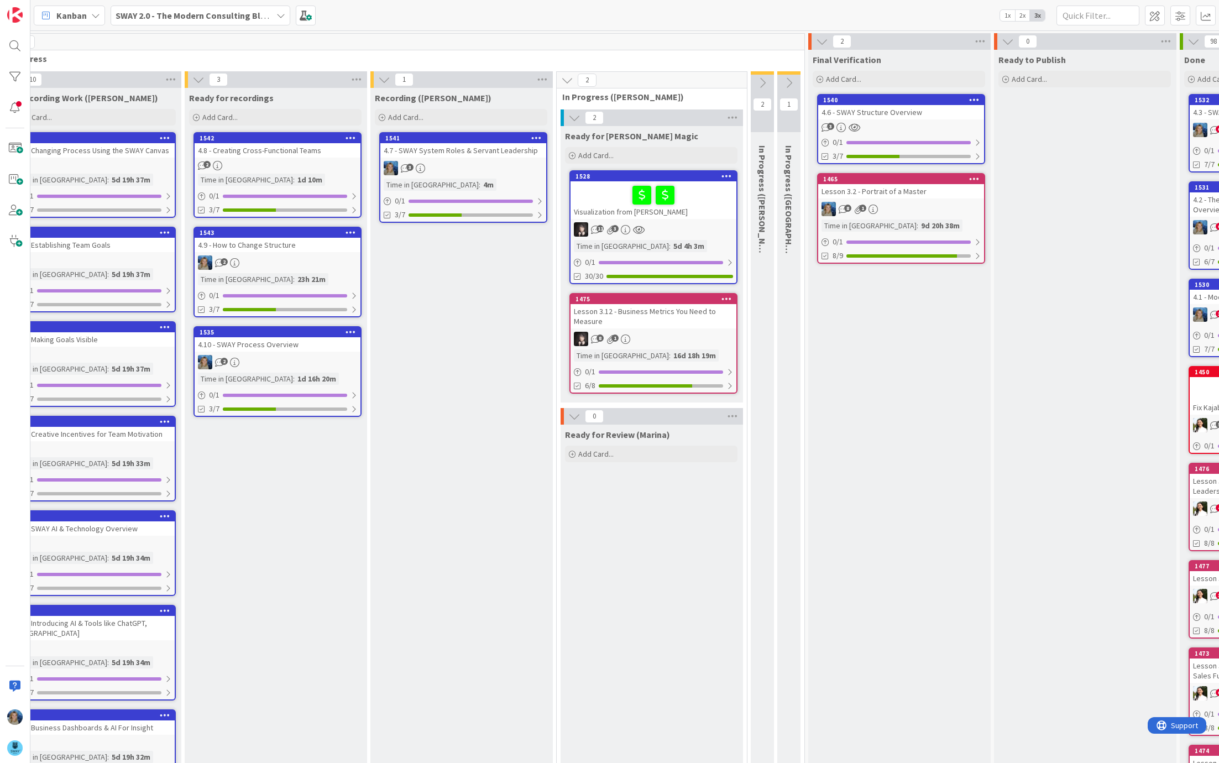
click at [506, 161] on div "3" at bounding box center [463, 168] width 166 height 14
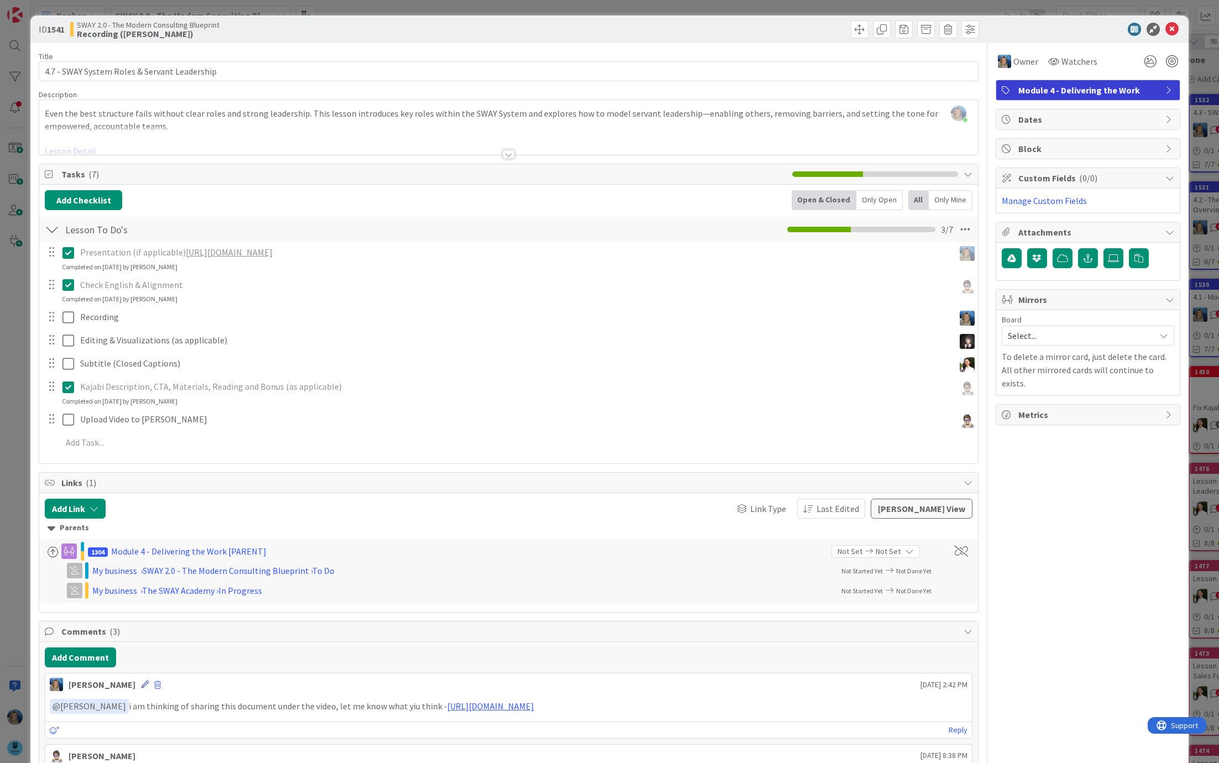
click at [141, 683] on icon at bounding box center [145, 685] width 8 height 8
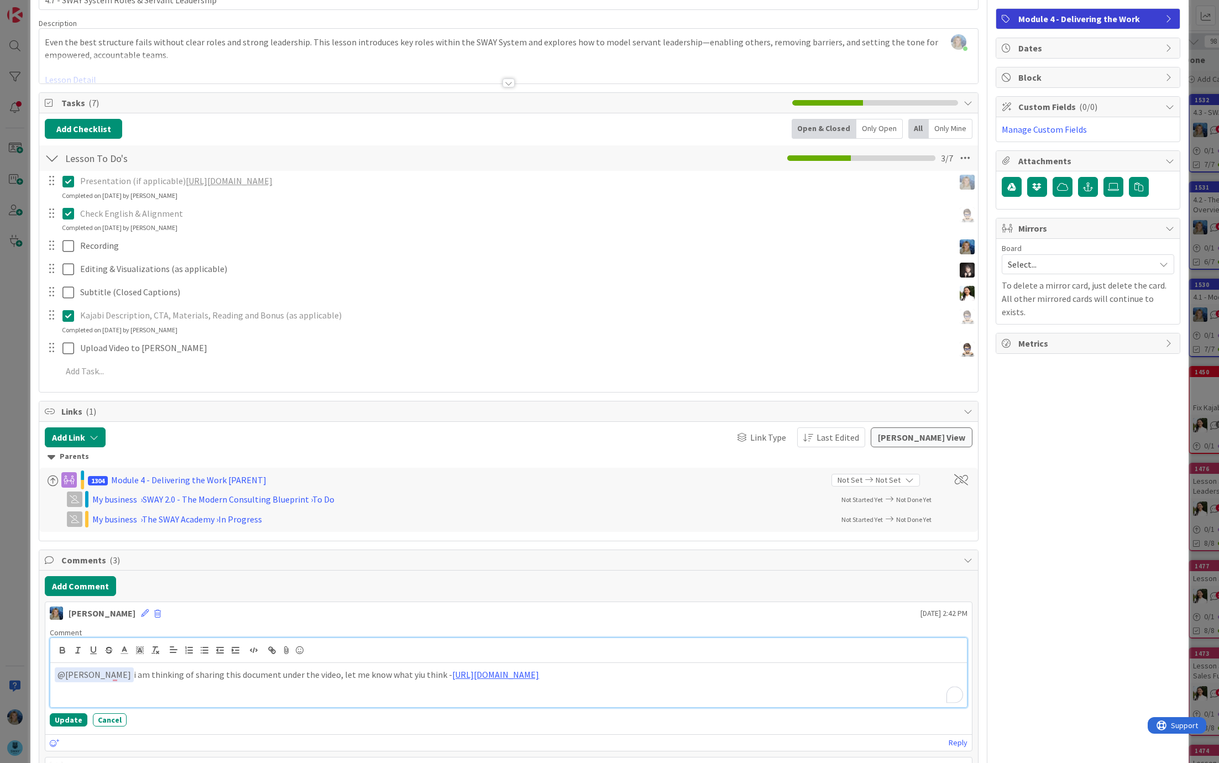
scroll to position [121, 0]
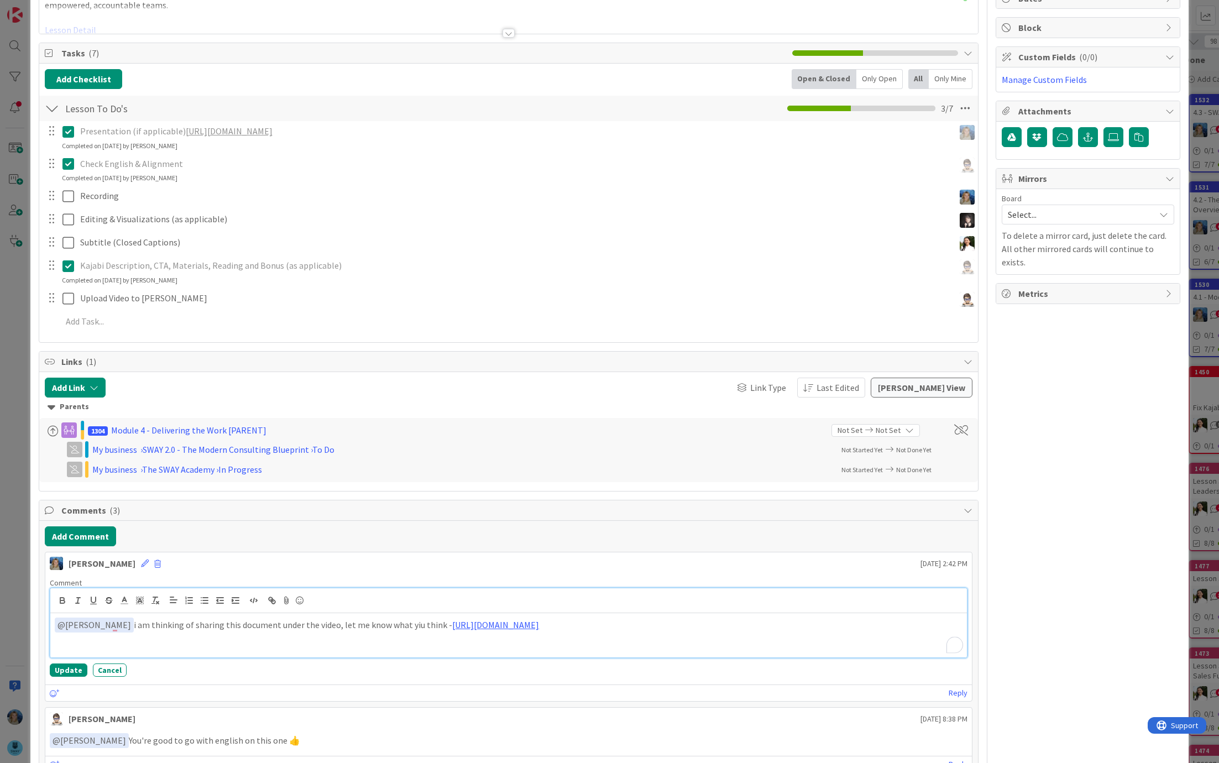
click at [835, 620] on p "﻿ @ [PERSON_NAME] ﻿ i am thinking of sharing this document under the video, let…" at bounding box center [509, 625] width 908 height 15
click at [70, 676] on button "Update" at bounding box center [69, 669] width 38 height 13
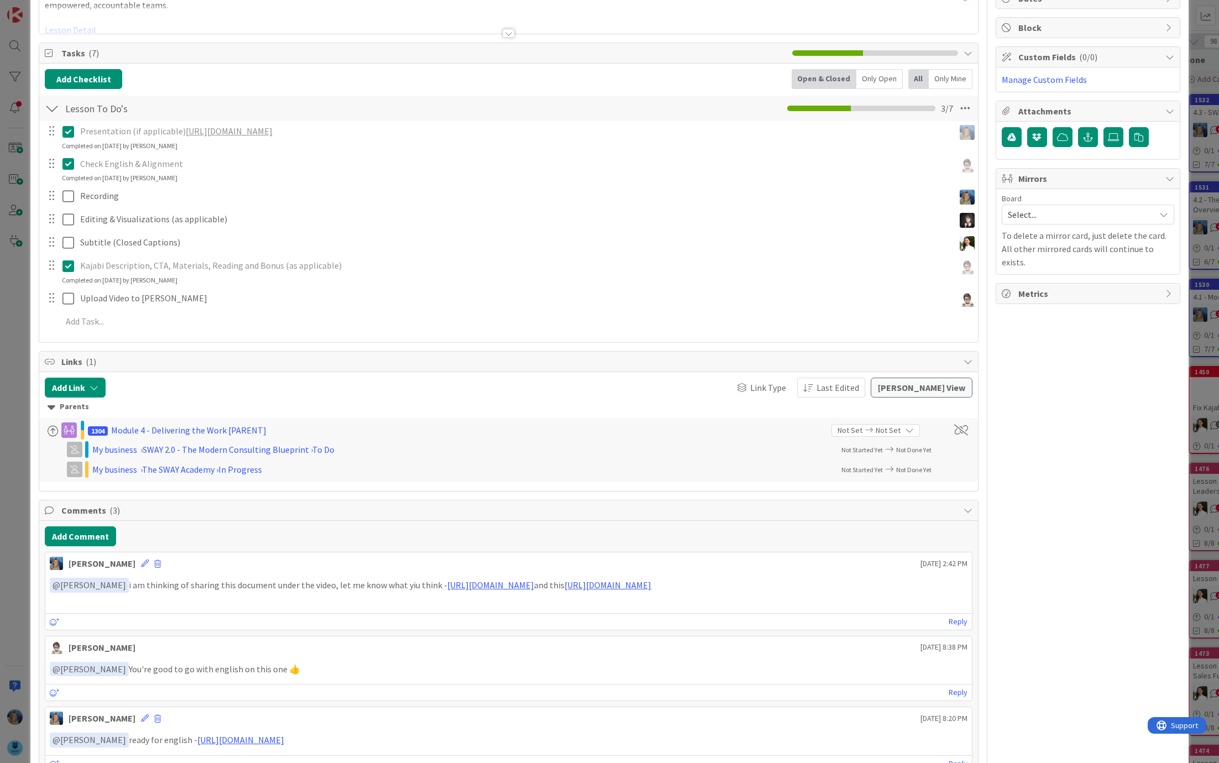
scroll to position [0, 0]
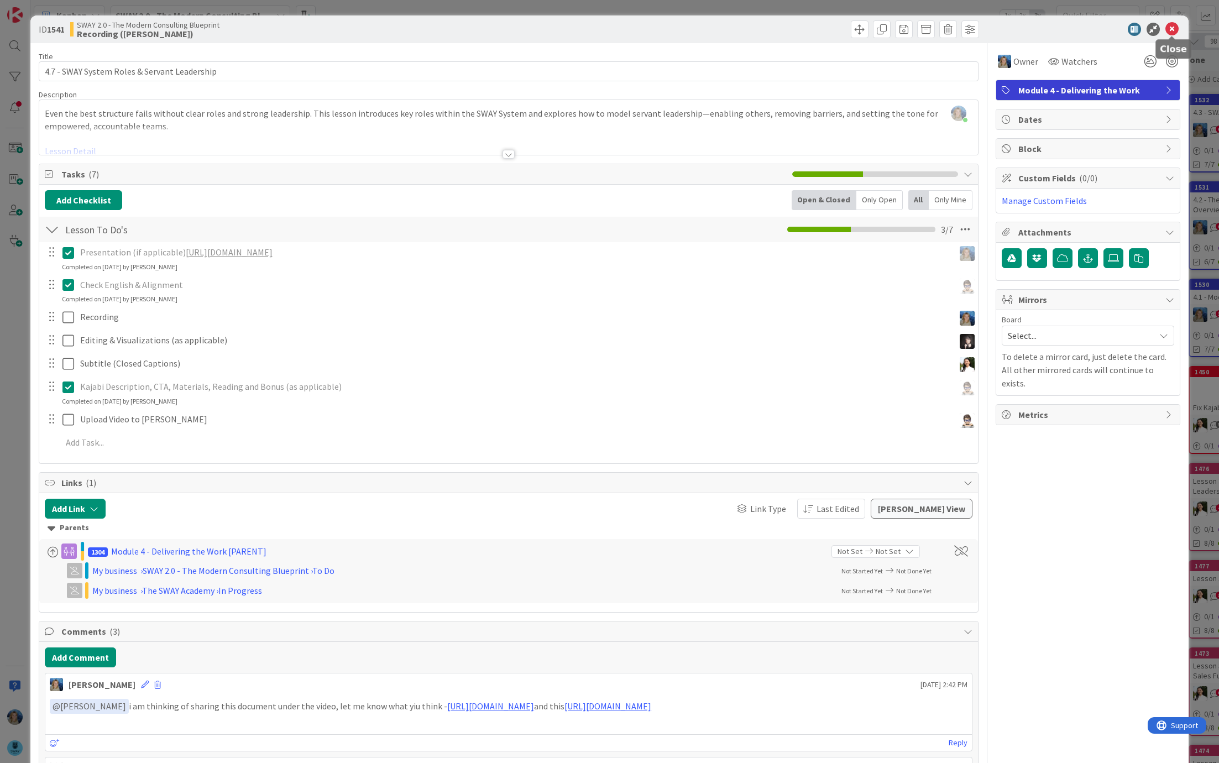
click at [1171, 30] on icon at bounding box center [1171, 29] width 13 height 13
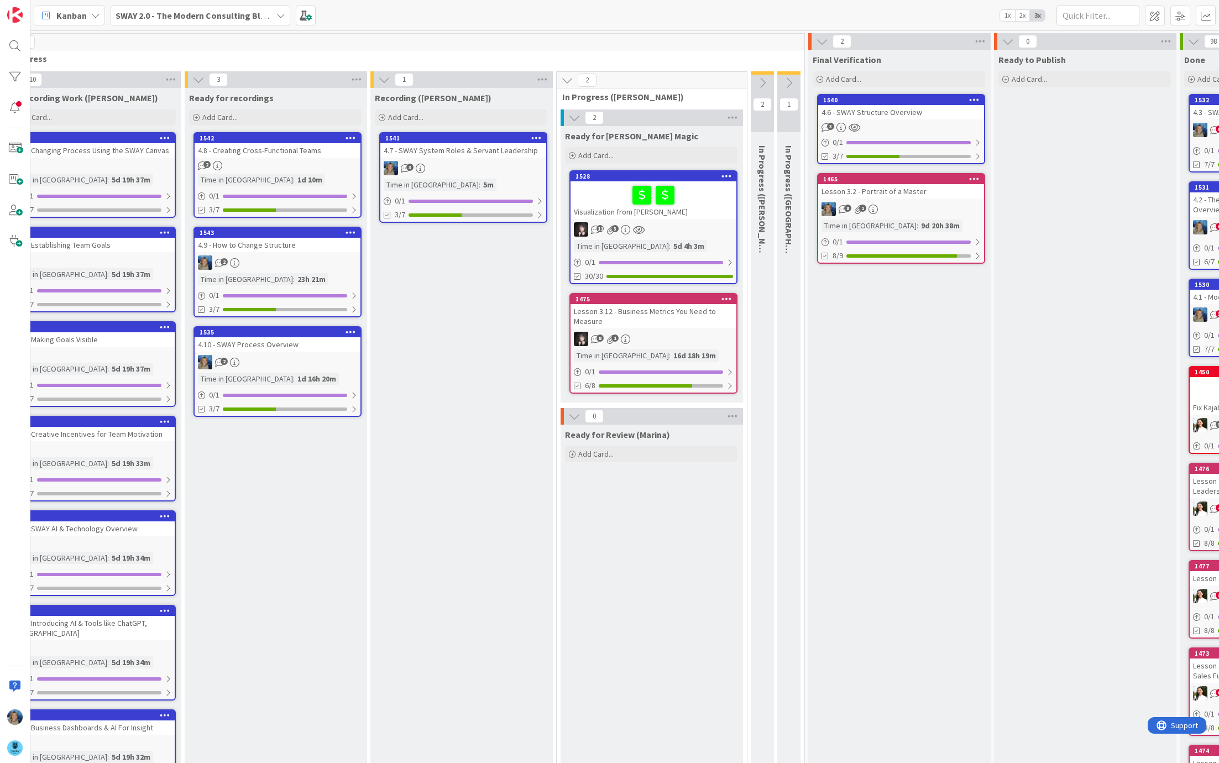
click at [491, 170] on div "3" at bounding box center [463, 168] width 166 height 14
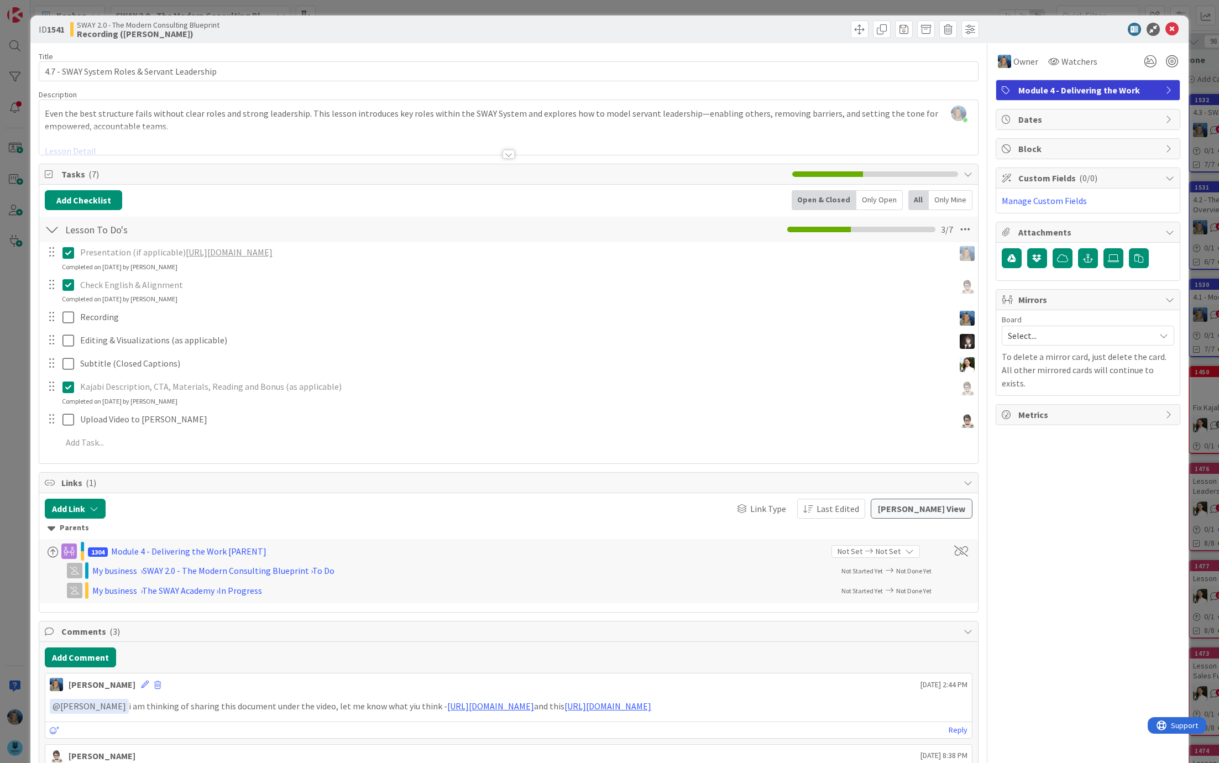
click at [271, 250] on link "[URL][DOMAIN_NAME]" at bounding box center [229, 252] width 87 height 11
